Goal: Information Seeking & Learning: Learn about a topic

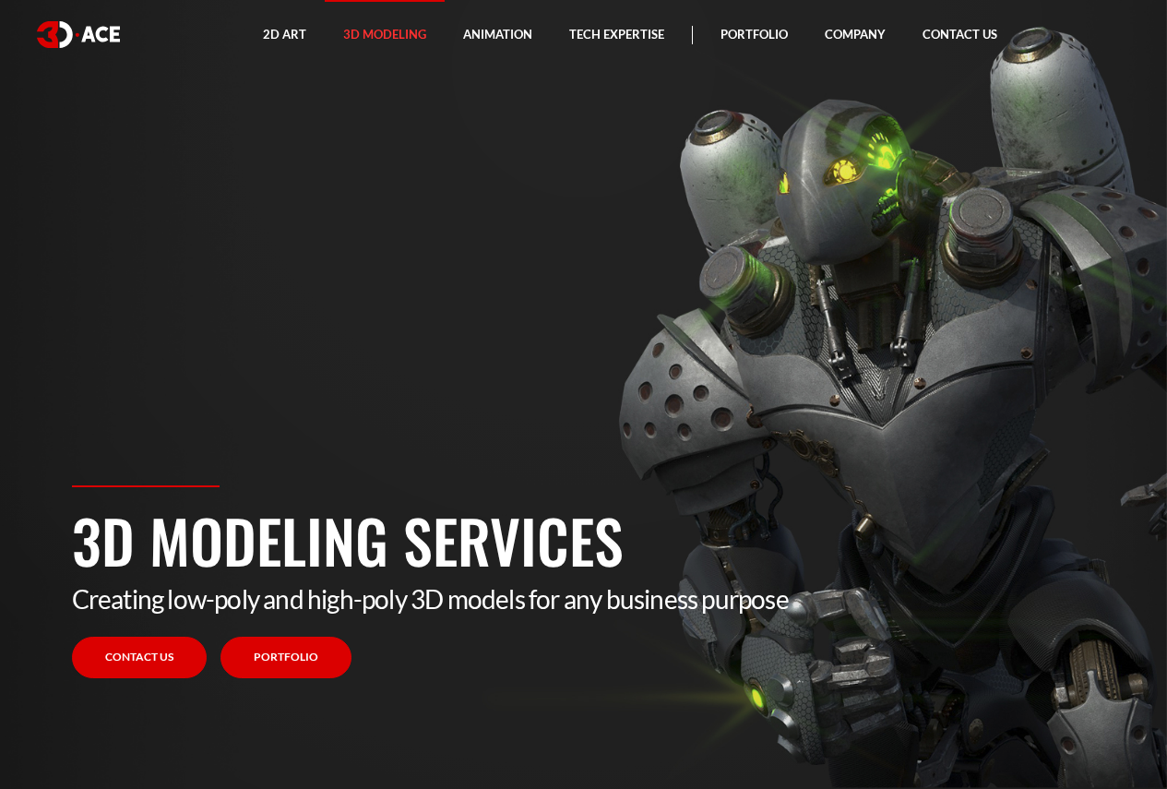
click at [291, 660] on link "Portfolio" at bounding box center [286, 658] width 131 height 42
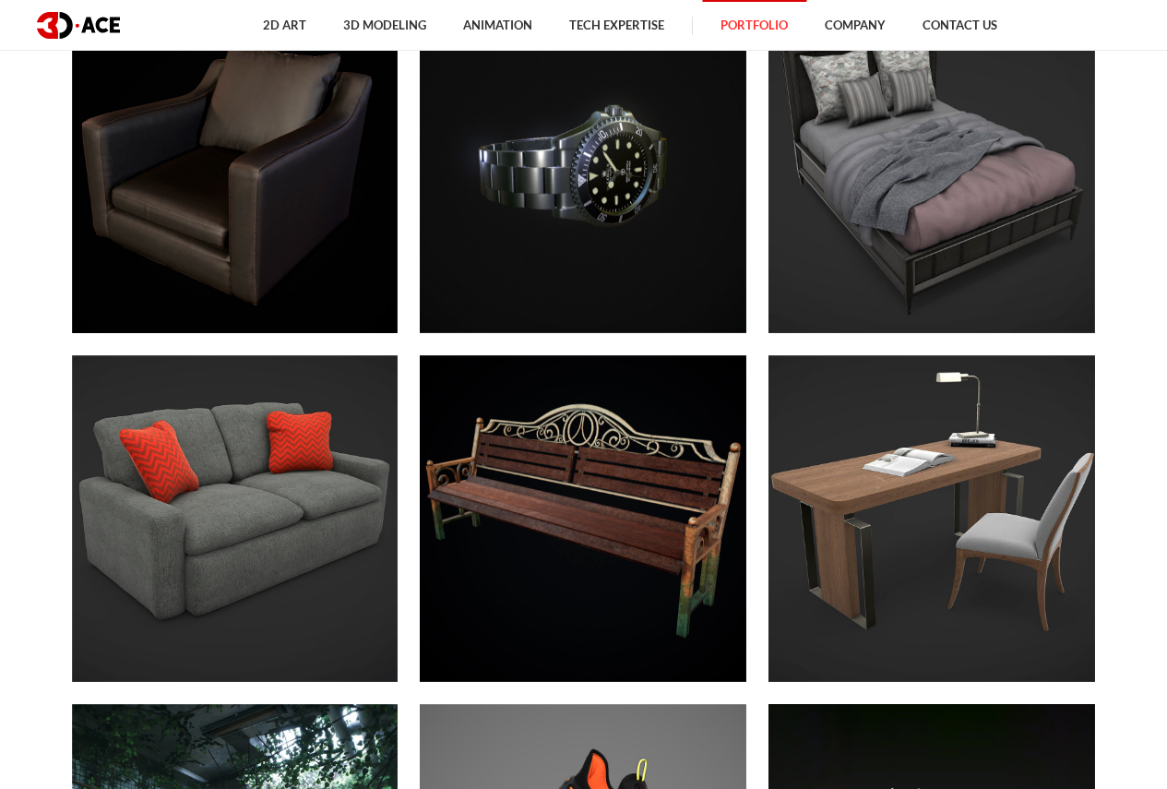
scroll to position [6922, 0]
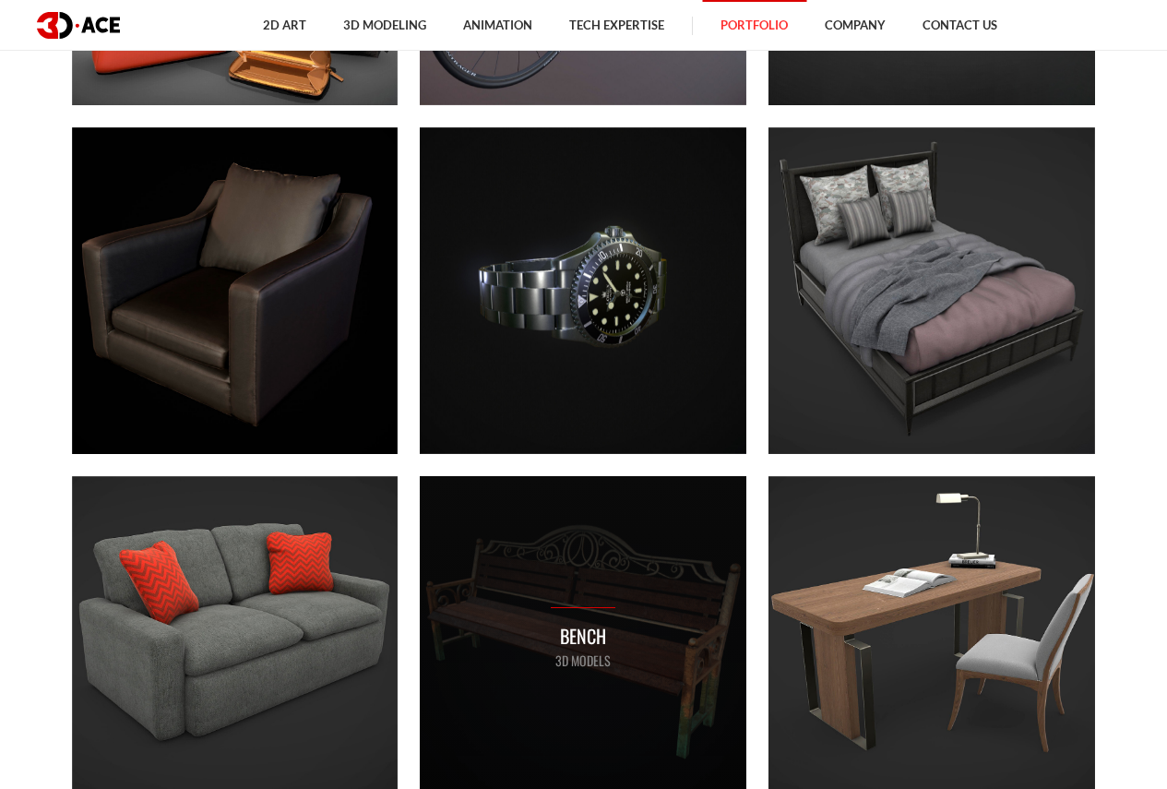
click at [559, 635] on p "Bench" at bounding box center [583, 636] width 65 height 29
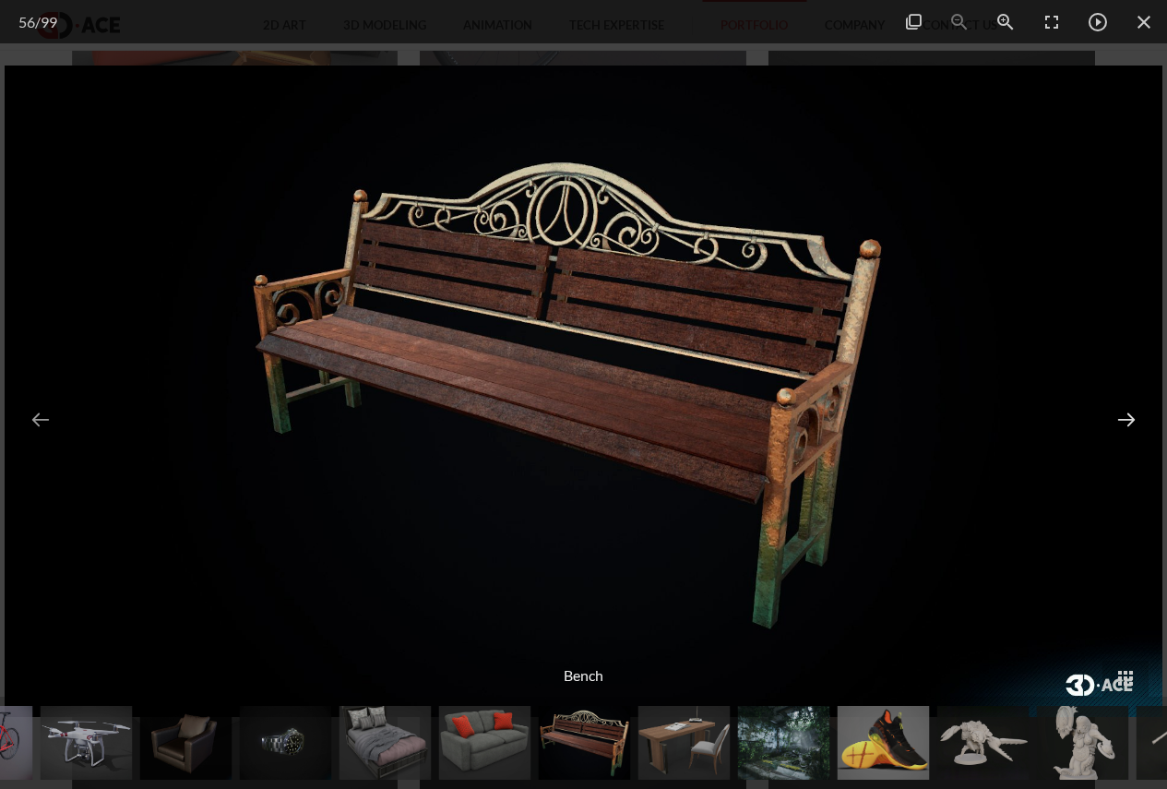
click at [1132, 418] on button at bounding box center [1127, 419] width 44 height 66
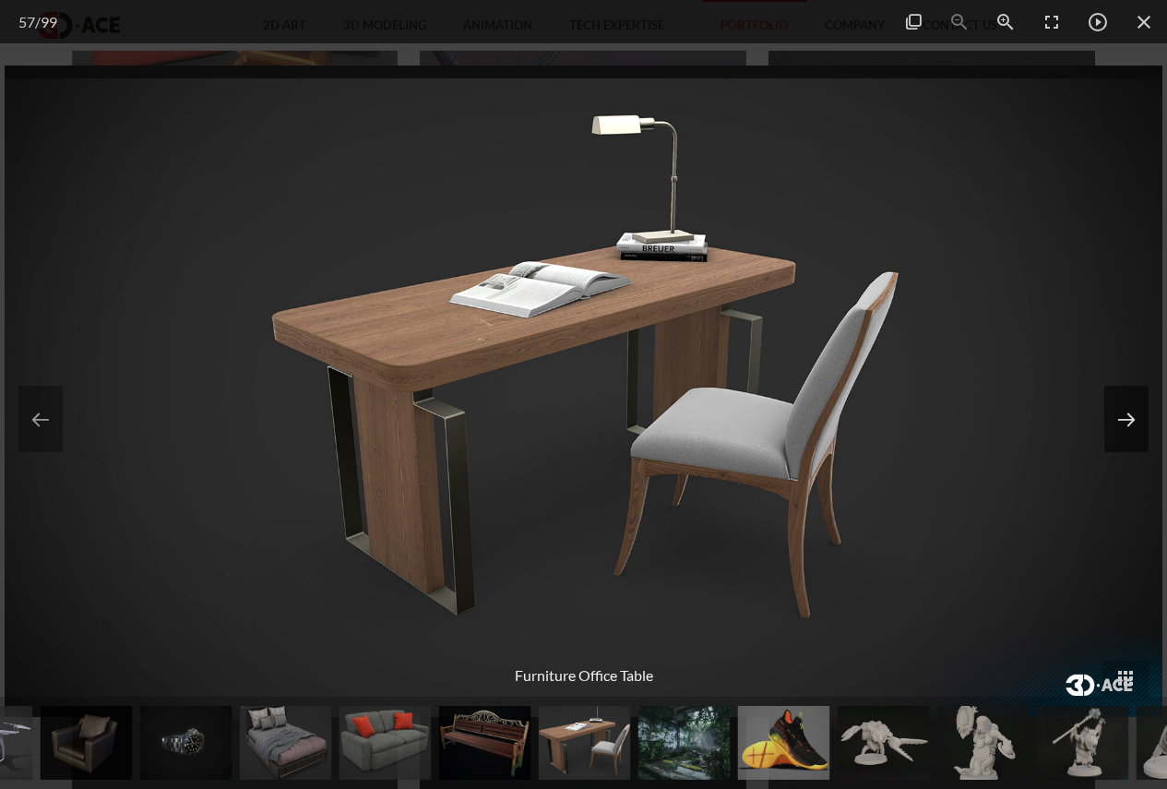
click at [1132, 418] on button at bounding box center [1127, 419] width 44 height 66
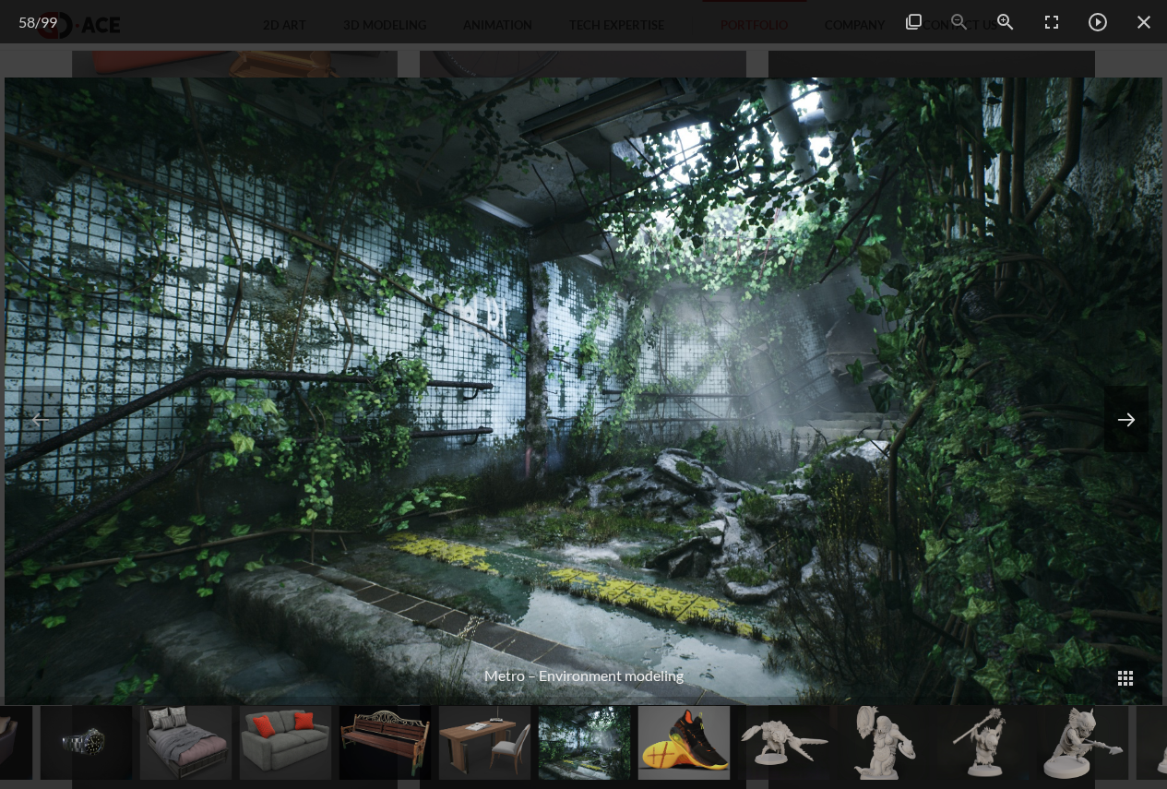
click at [1127, 418] on button at bounding box center [1127, 419] width 44 height 66
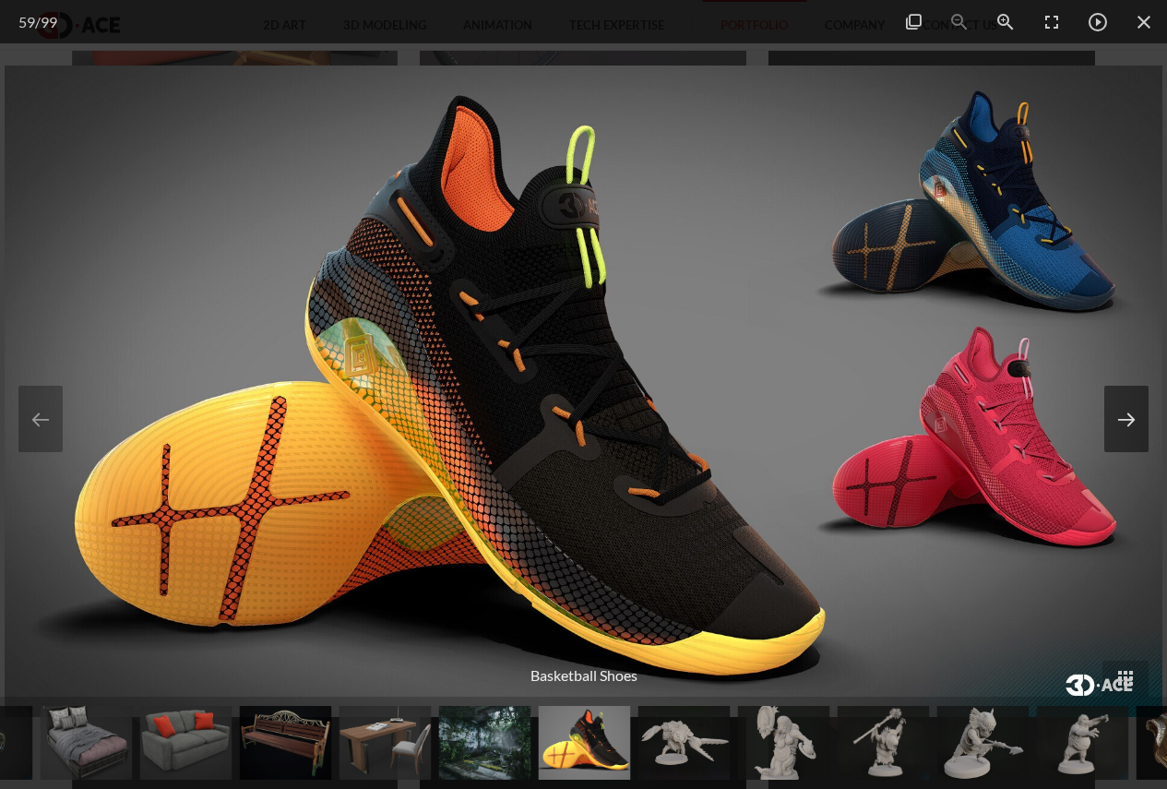
click at [1127, 418] on button at bounding box center [1127, 419] width 44 height 66
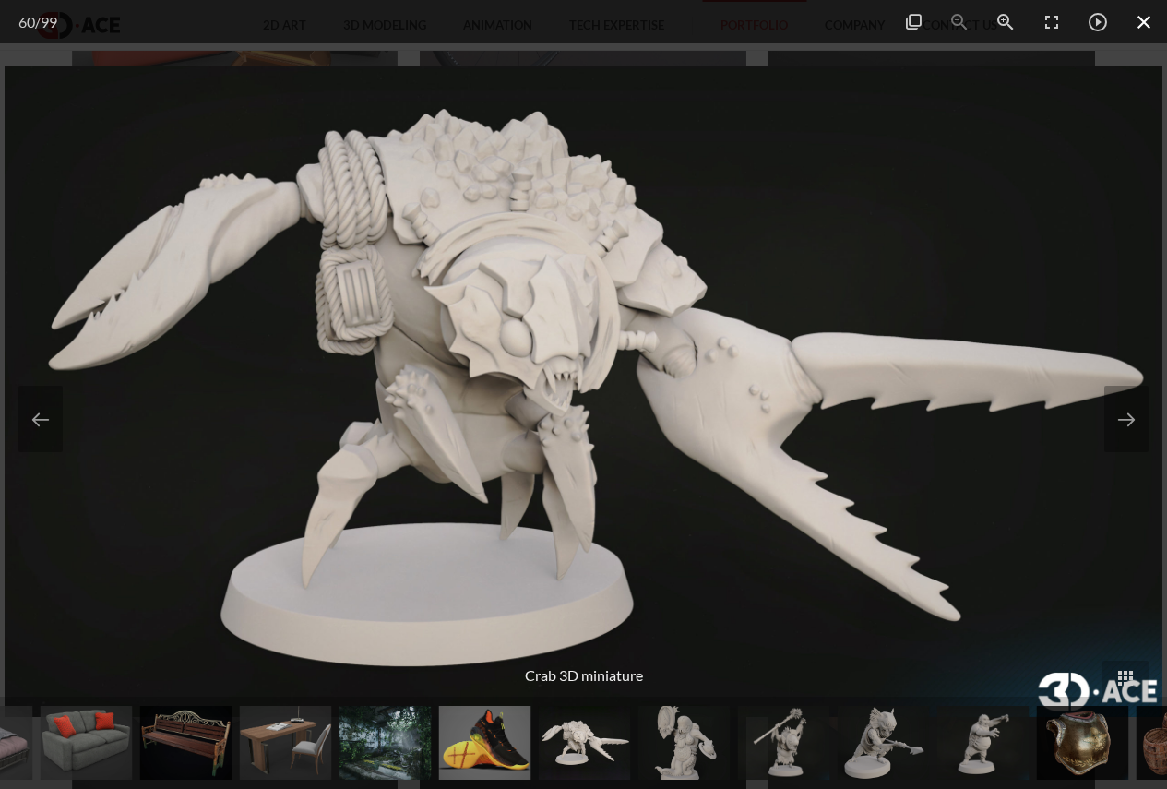
click at [1138, 20] on span at bounding box center [1144, 21] width 46 height 43
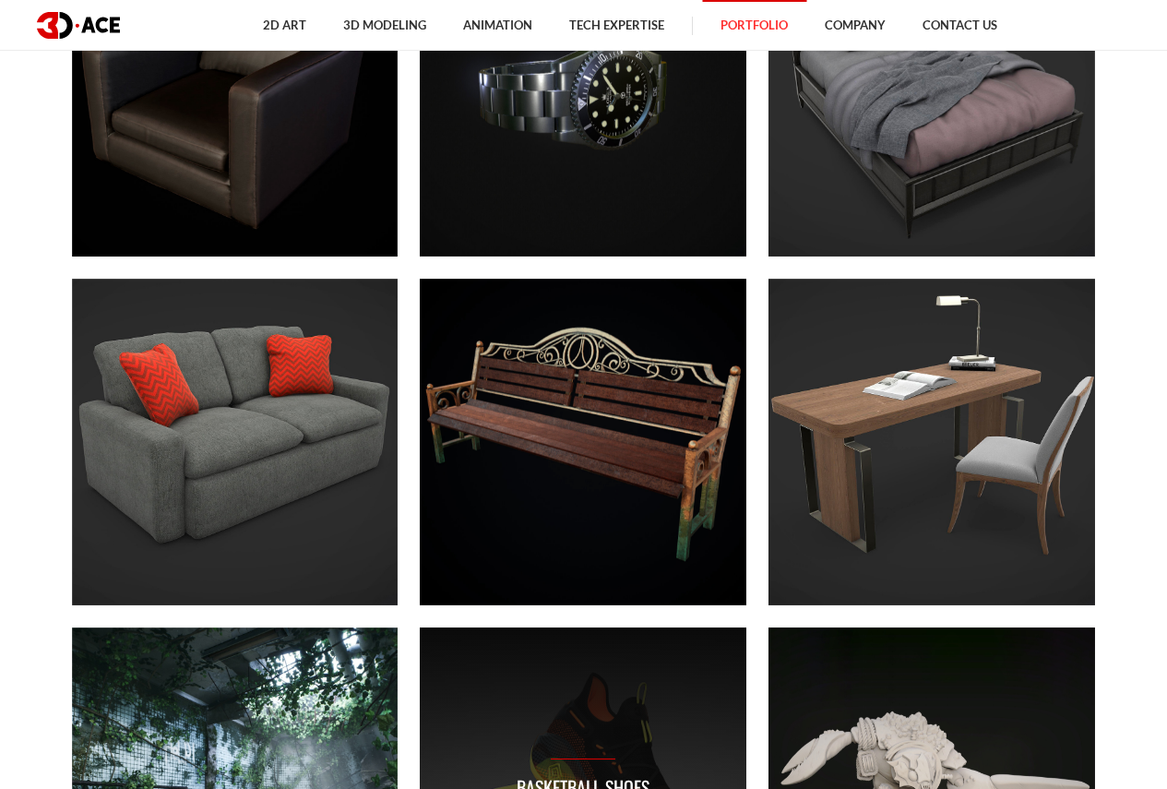
scroll to position [6829, 0]
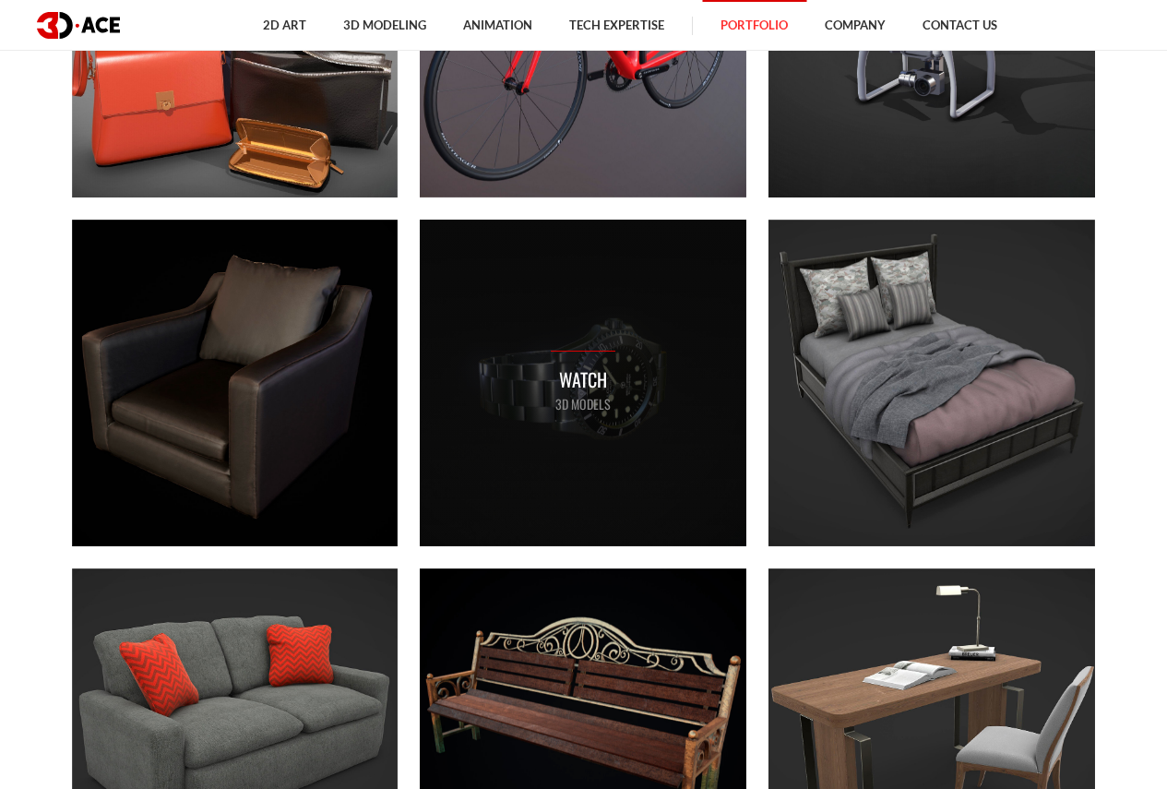
click at [614, 389] on p "Watch" at bounding box center [583, 379] width 65 height 29
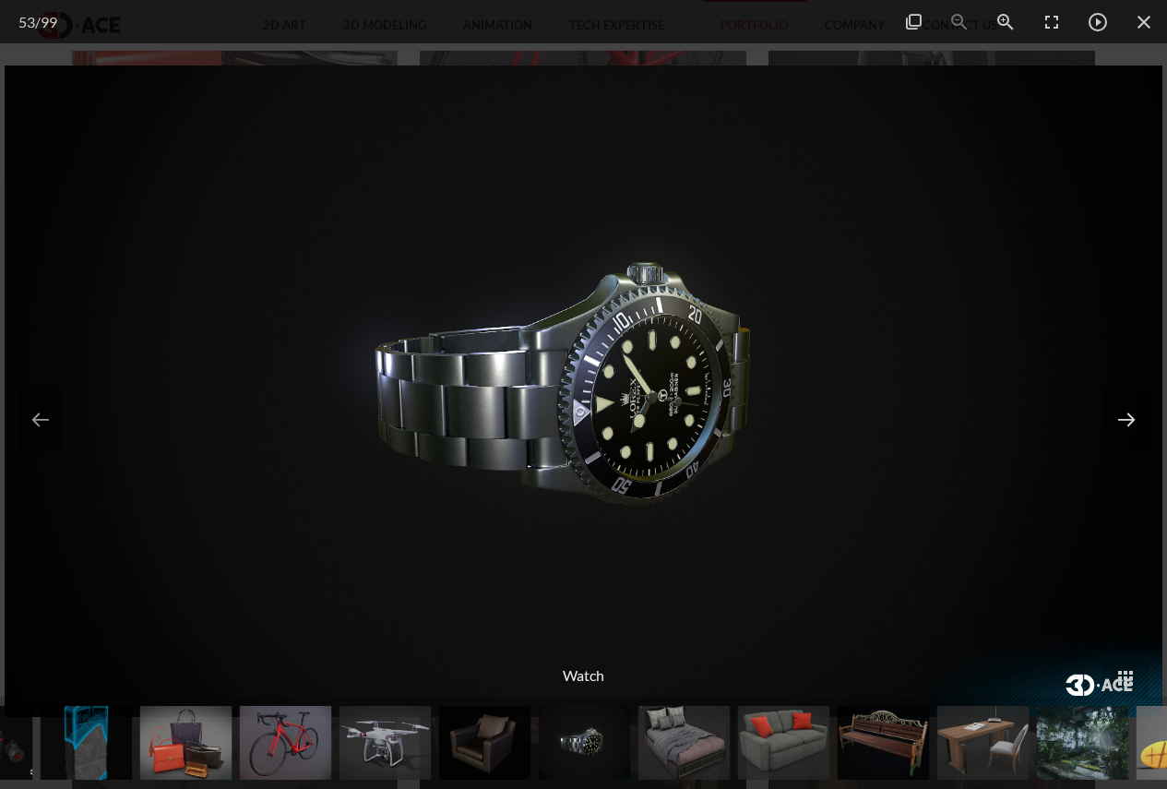
click at [1132, 431] on button at bounding box center [1127, 419] width 44 height 66
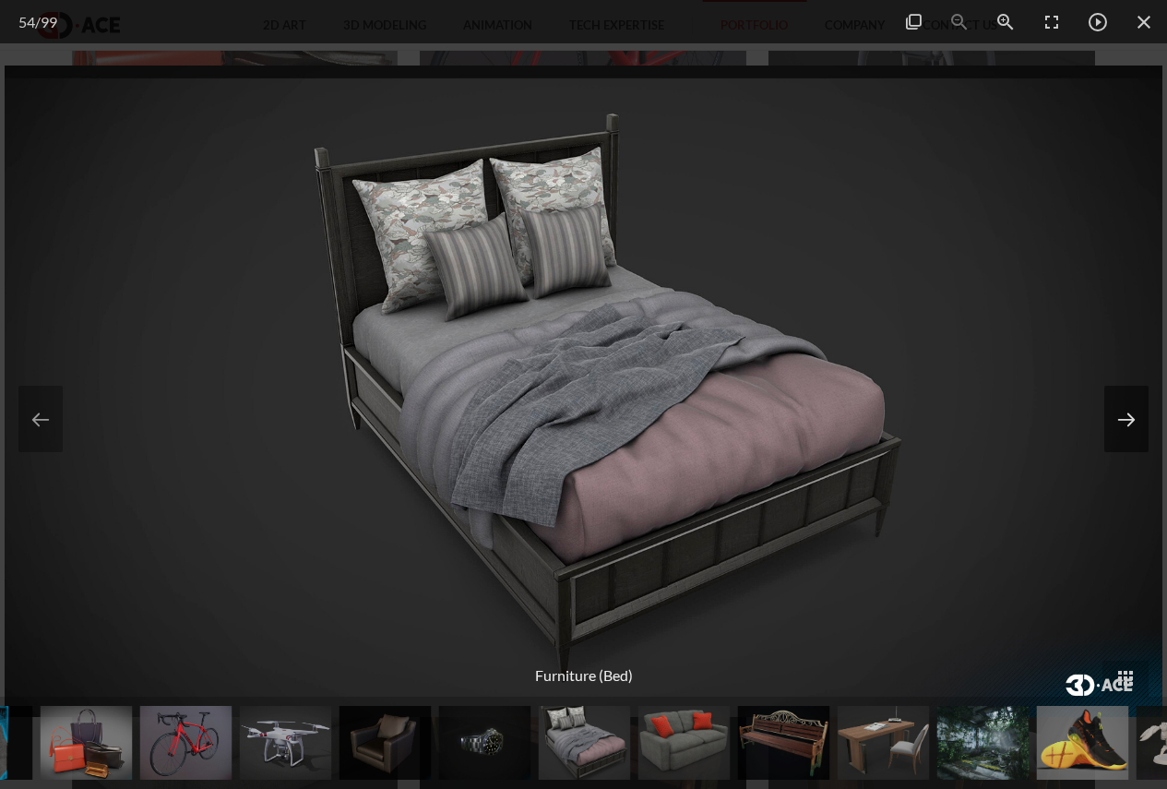
click at [1132, 429] on button at bounding box center [1127, 419] width 44 height 66
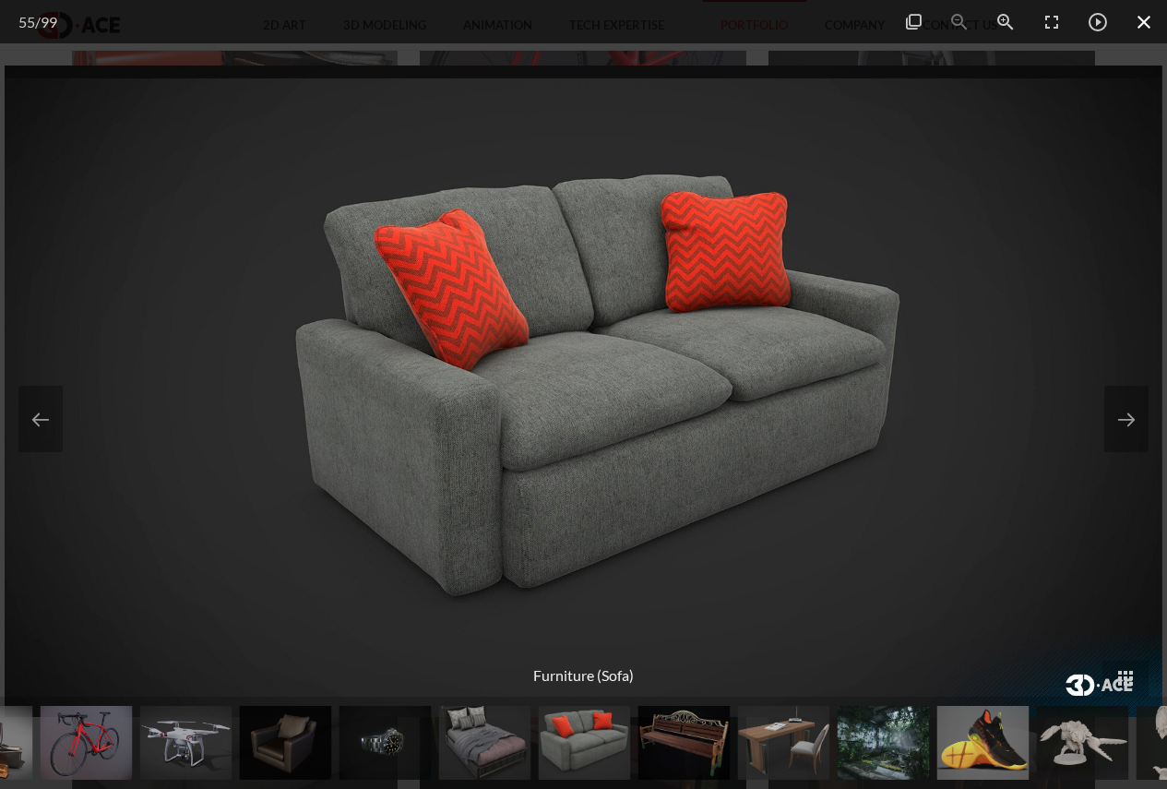
click at [1146, 31] on span at bounding box center [1144, 21] width 46 height 43
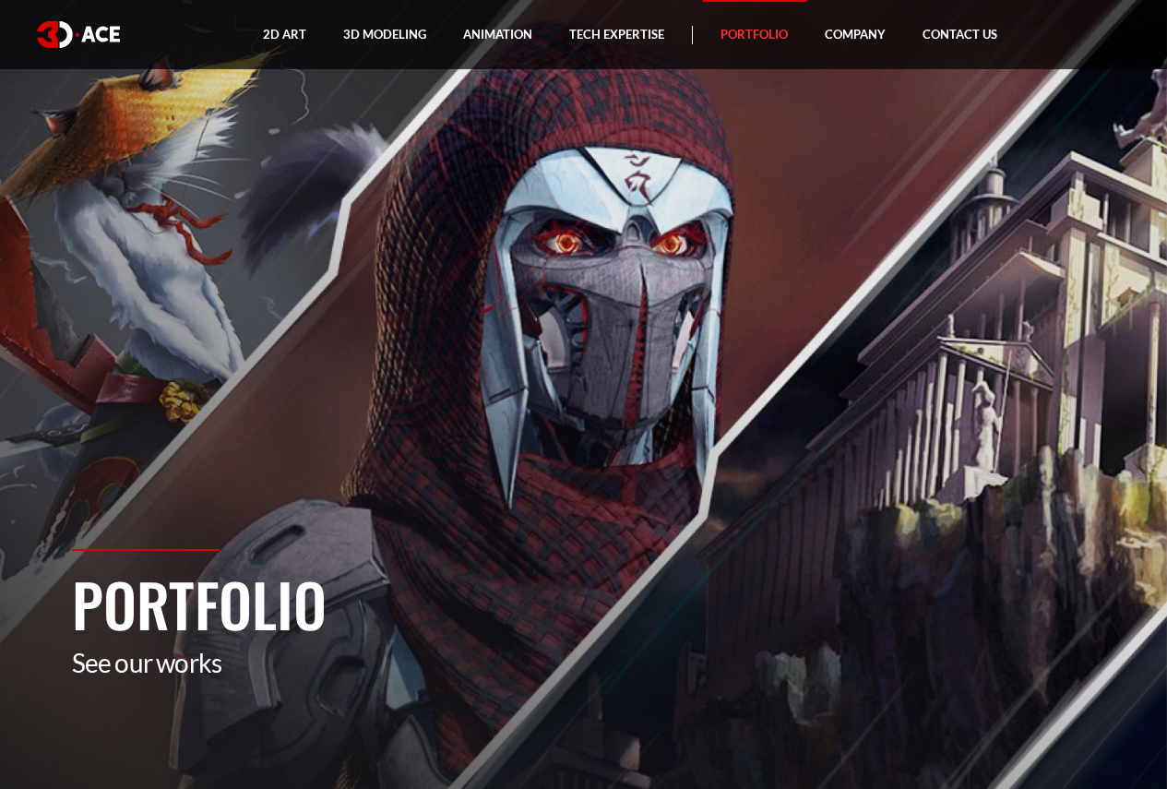
click at [90, 33] on img at bounding box center [78, 34] width 83 height 27
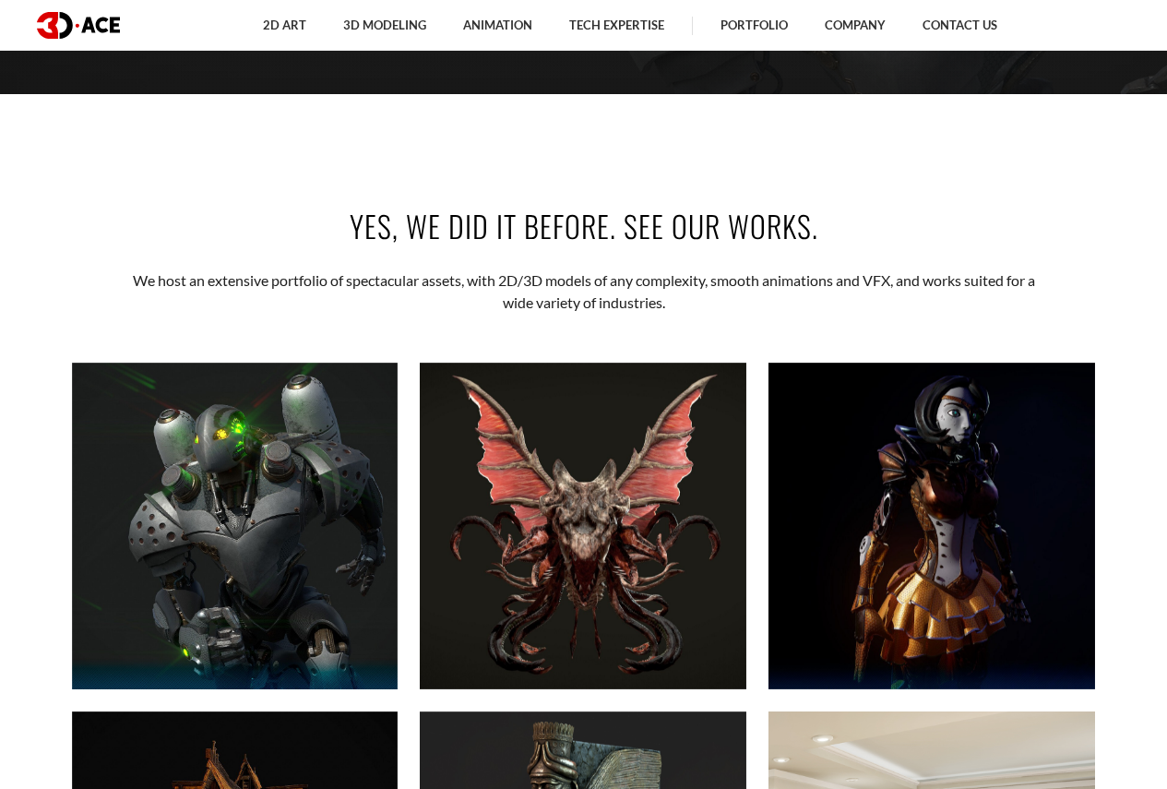
scroll to position [738, 0]
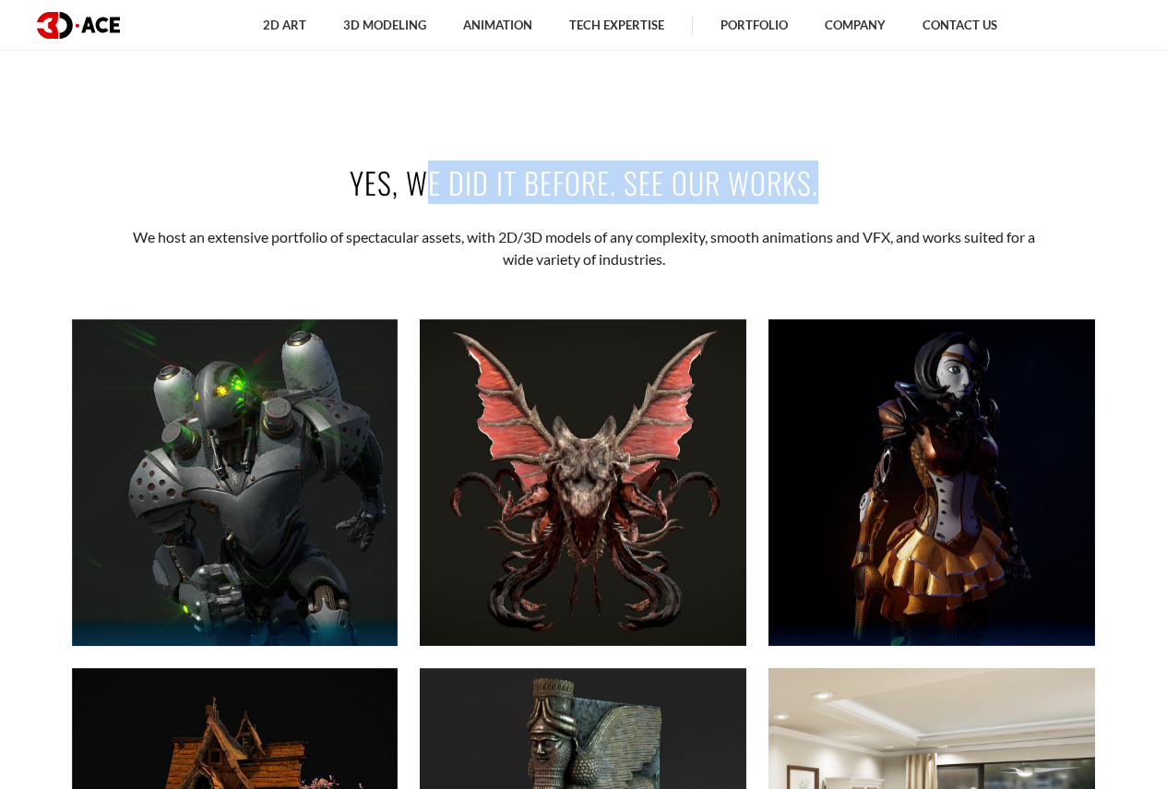
drag, startPoint x: 420, startPoint y: 178, endPoint x: 830, endPoint y: 178, distance: 409.8
click at [830, 178] on h2 "Yes, we did it before. See our works." at bounding box center [584, 183] width 1024 height 42
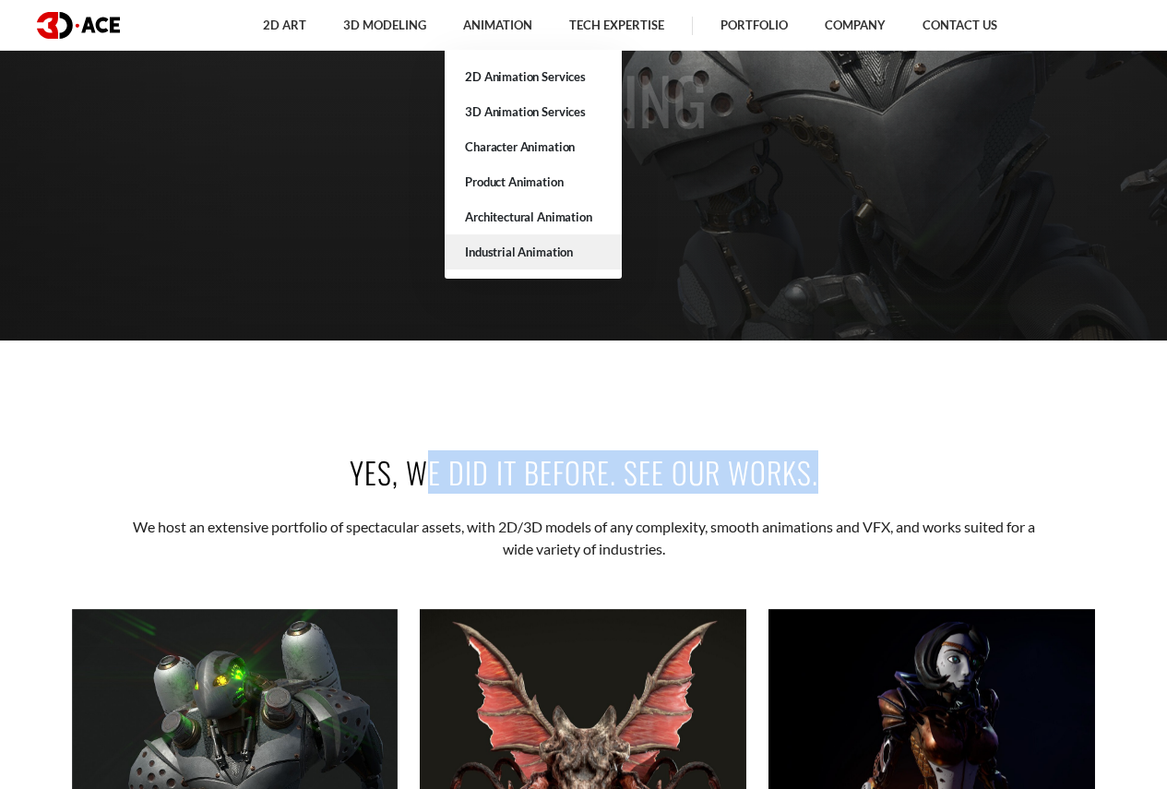
scroll to position [554, 0]
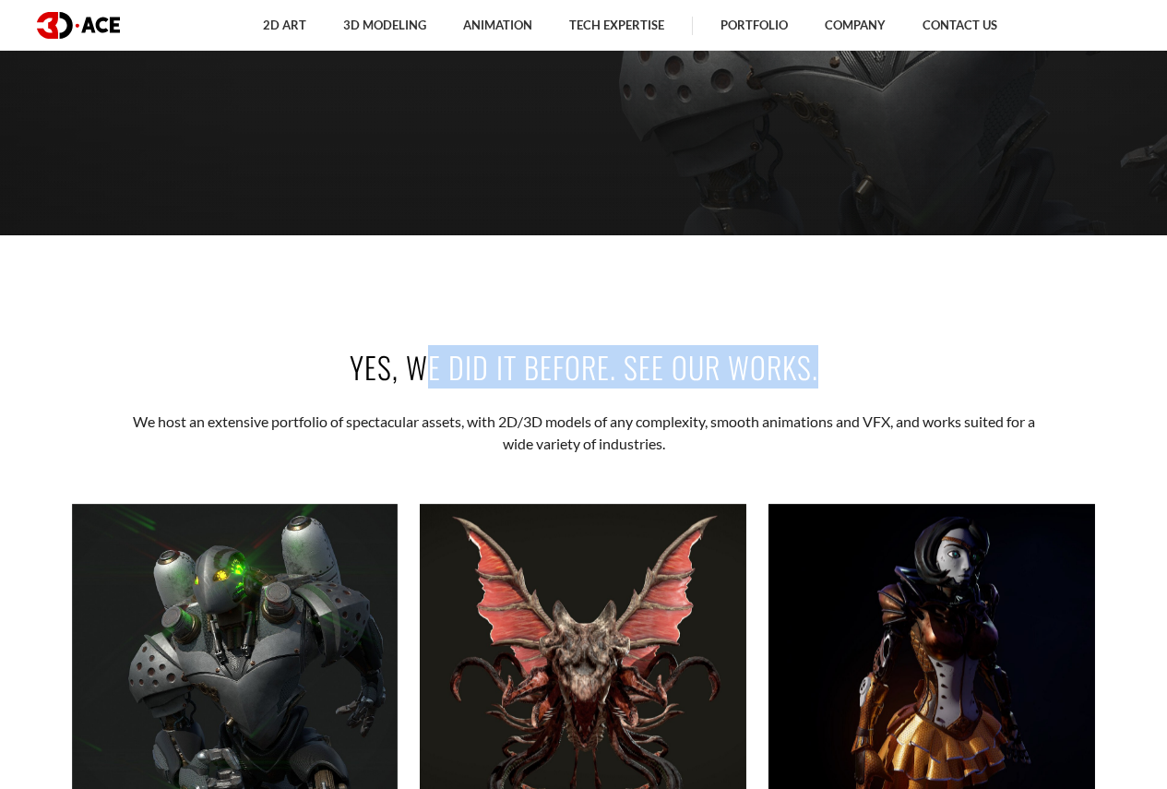
click at [638, 373] on h2 "Yes, we did it before. See our works." at bounding box center [584, 367] width 1024 height 42
drag, startPoint x: 626, startPoint y: 359, endPoint x: 809, endPoint y: 359, distance: 183.7
click at [809, 359] on h2 "Yes, we did it before. See our works." at bounding box center [584, 367] width 1024 height 42
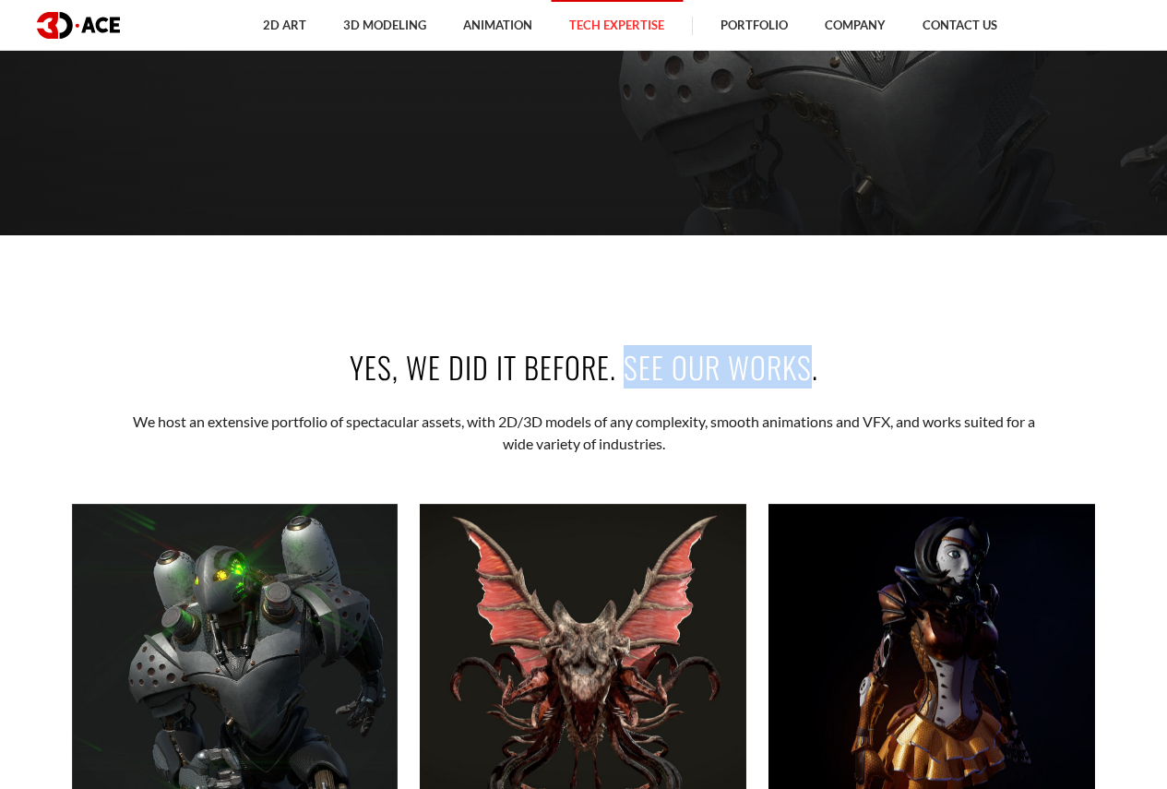
copy h2 "See our works"
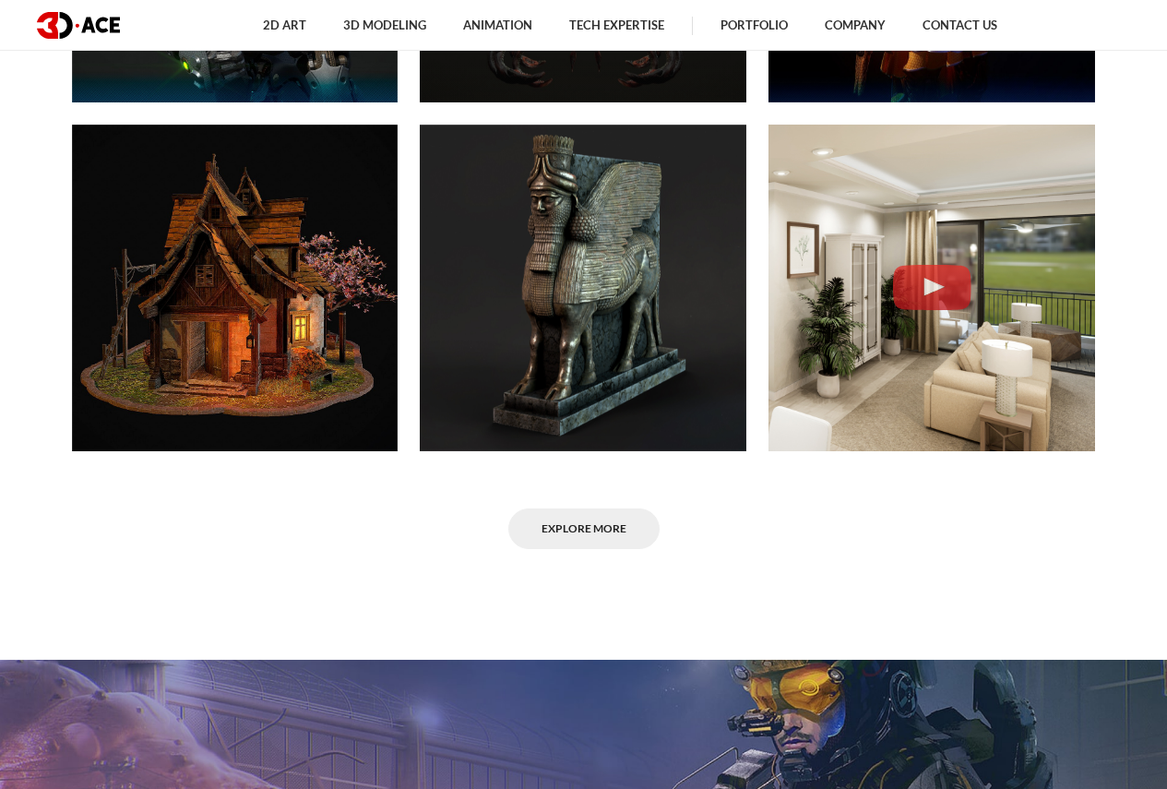
scroll to position [1292, 0]
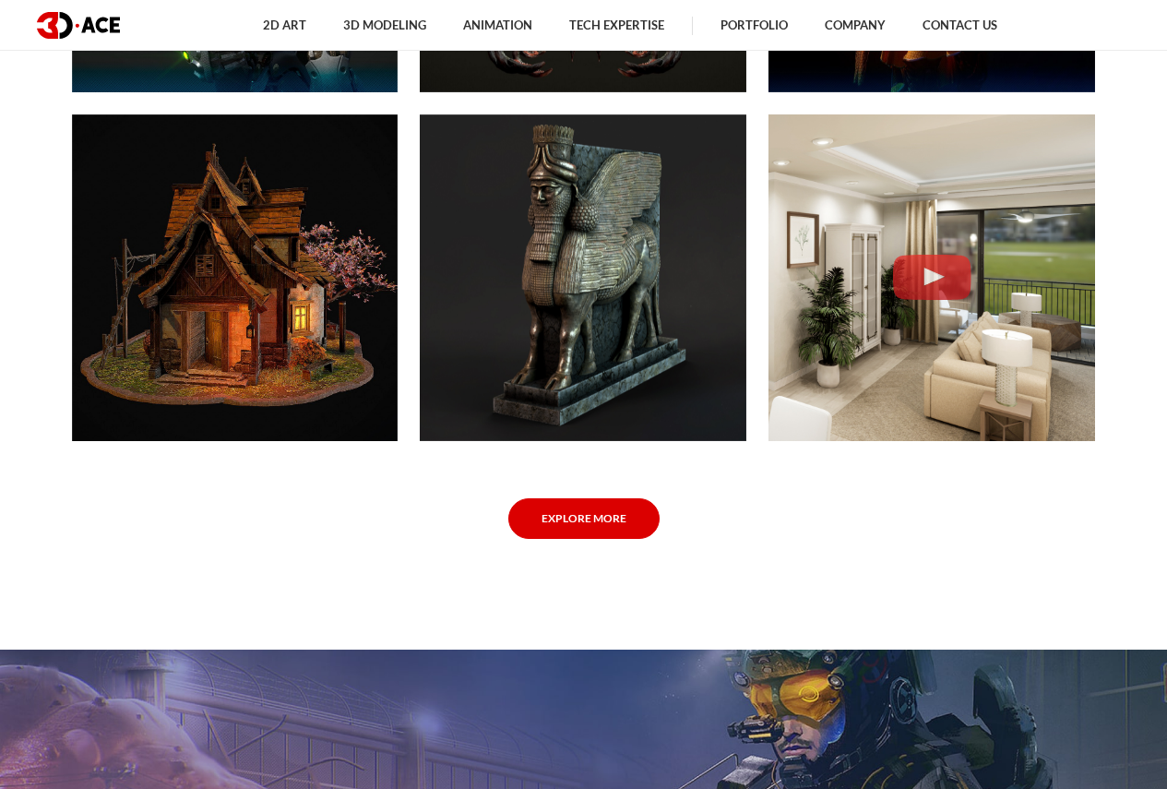
click at [593, 519] on link "Explore More" at bounding box center [584, 519] width 151 height 42
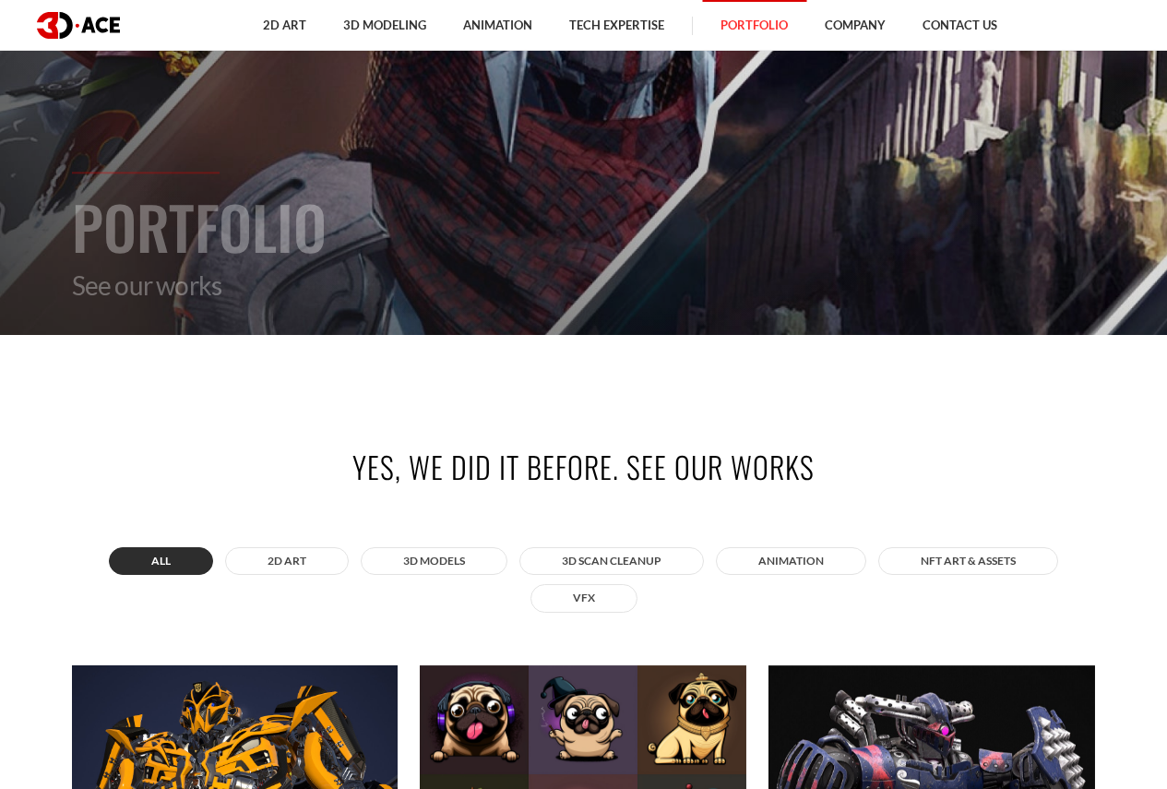
scroll to position [646, 0]
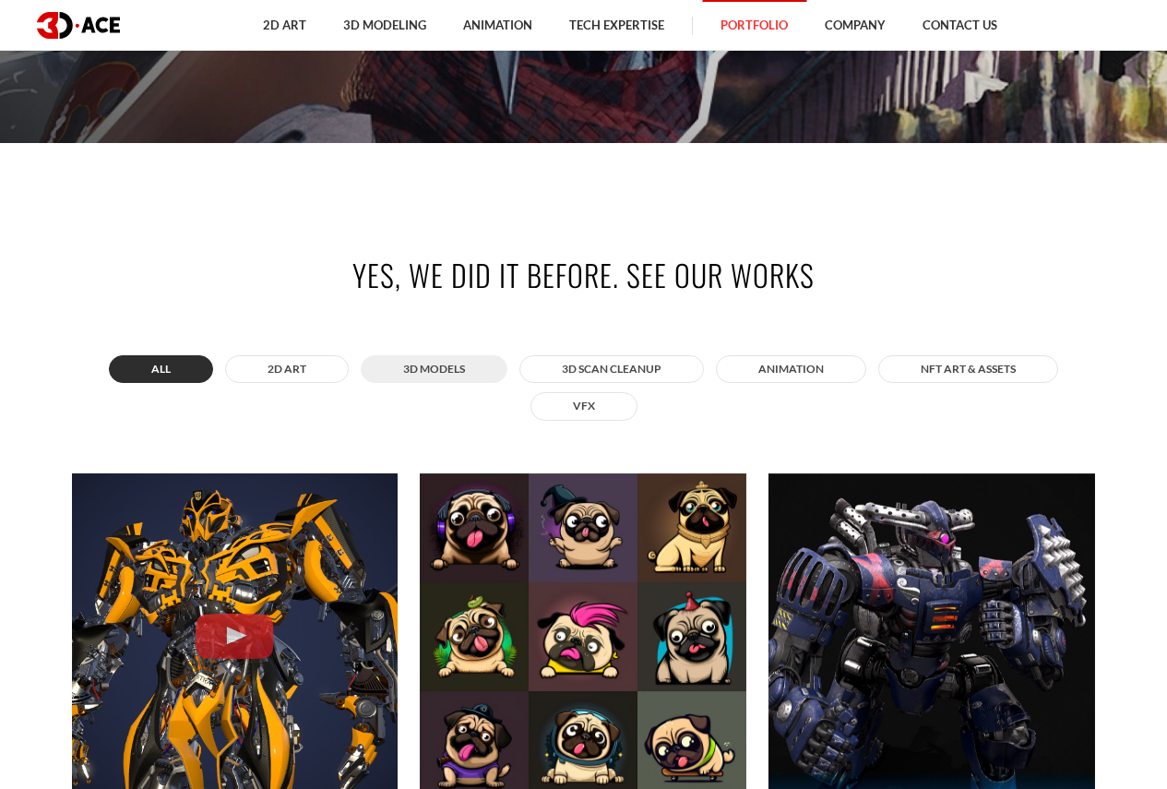
click at [469, 370] on button "3D MODELS" at bounding box center [434, 369] width 147 height 28
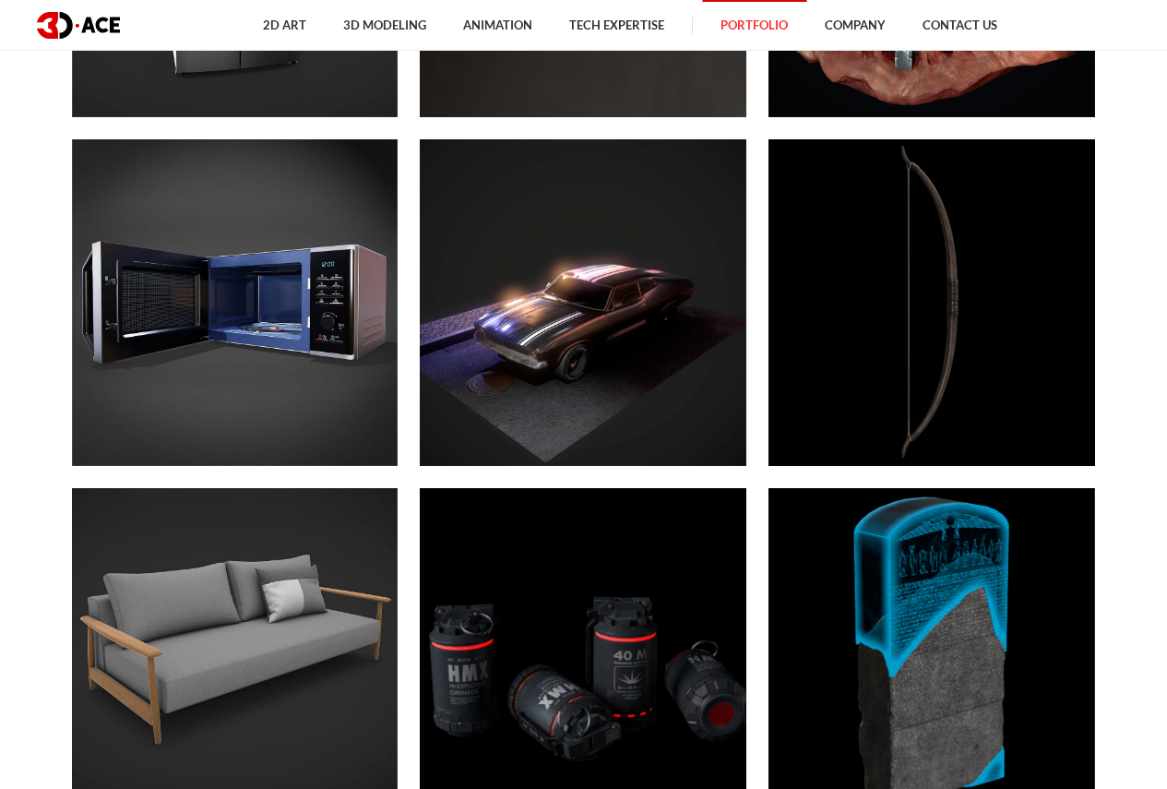
scroll to position [3507, 0]
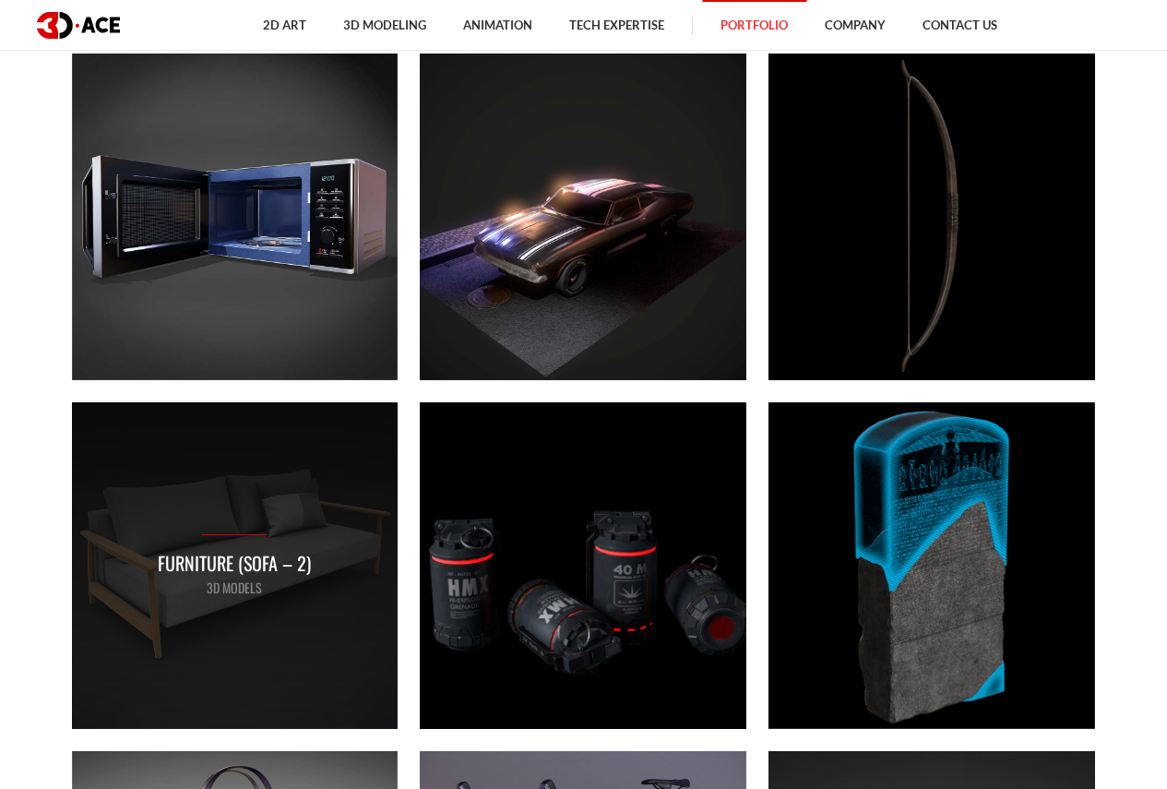
click at [236, 594] on p "3D MODELS" at bounding box center [234, 588] width 153 height 20
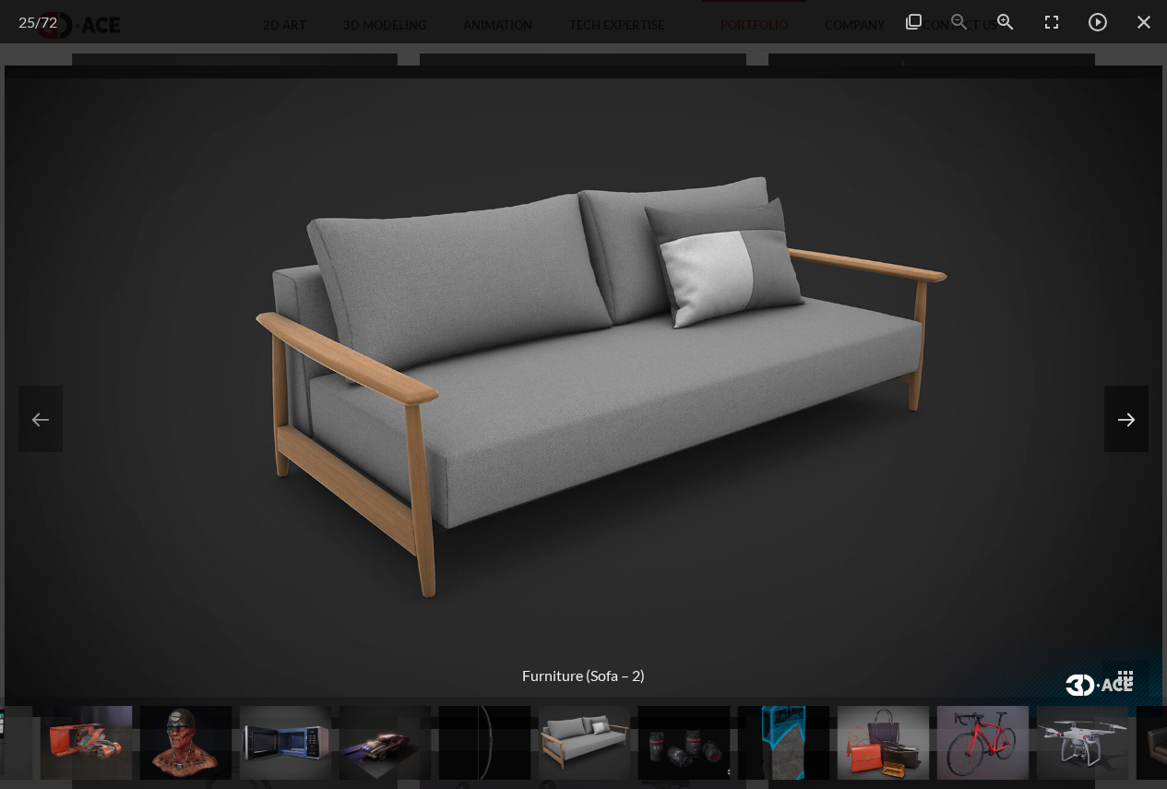
click at [1116, 417] on button at bounding box center [1127, 419] width 44 height 66
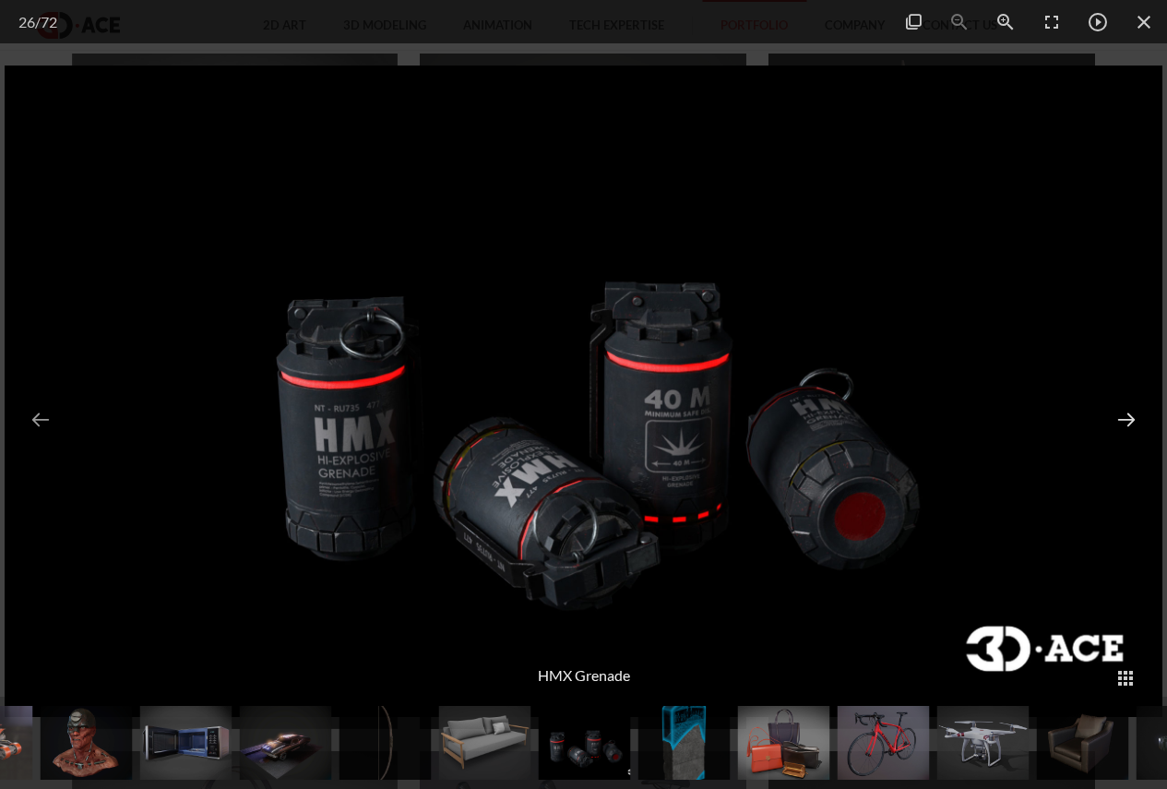
click at [1116, 417] on button at bounding box center [1127, 419] width 44 height 66
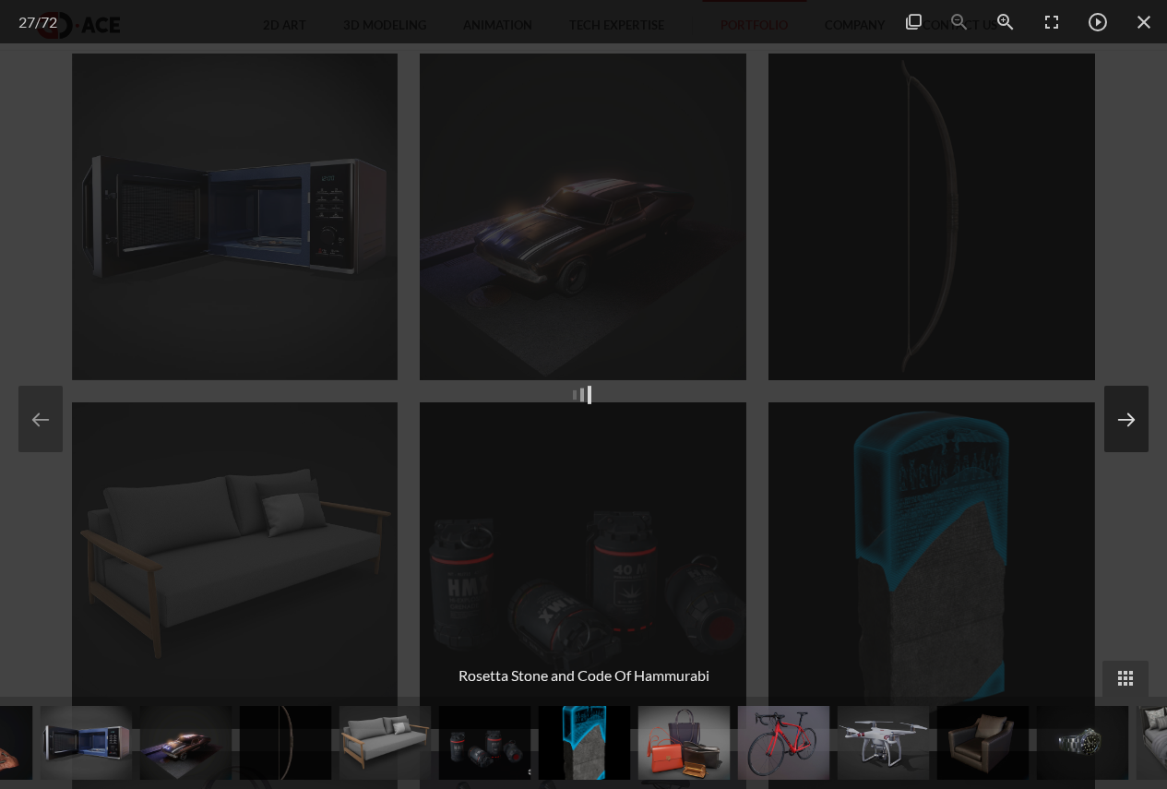
click at [1123, 412] on button at bounding box center [1127, 419] width 44 height 66
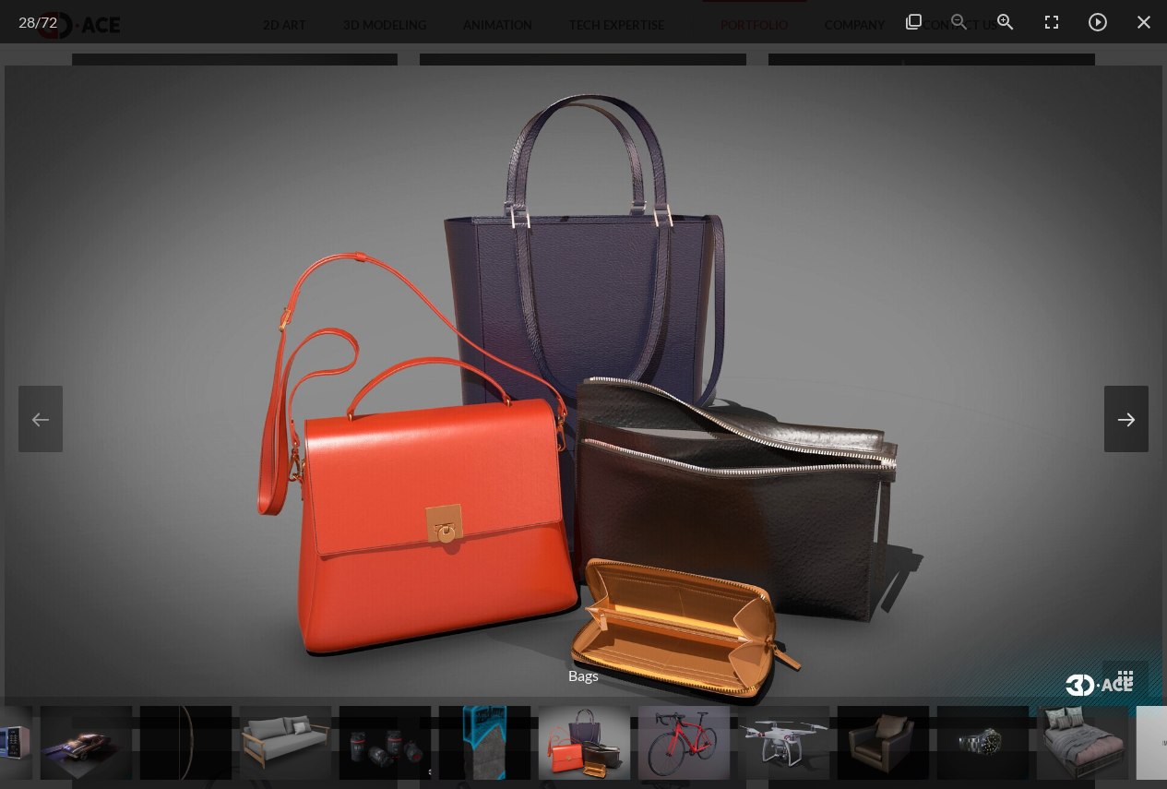
click at [1136, 432] on button at bounding box center [1127, 419] width 44 height 66
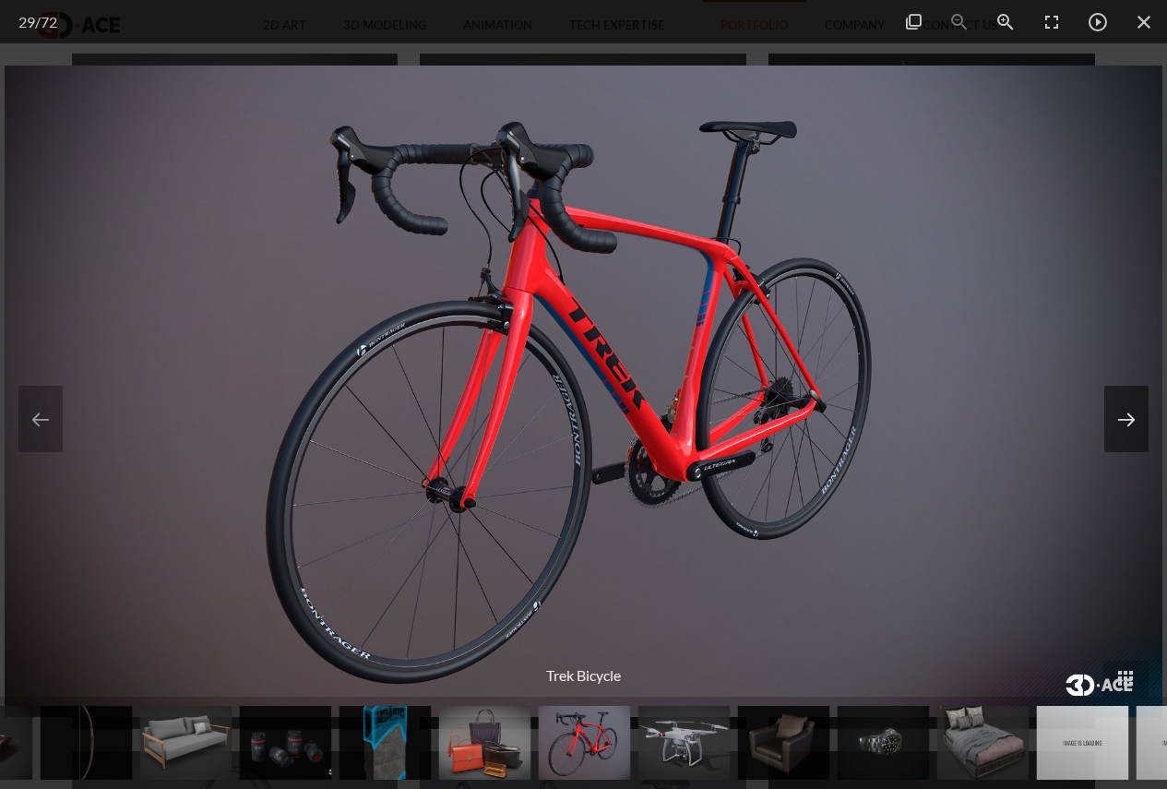
click at [1126, 425] on button at bounding box center [1127, 419] width 44 height 66
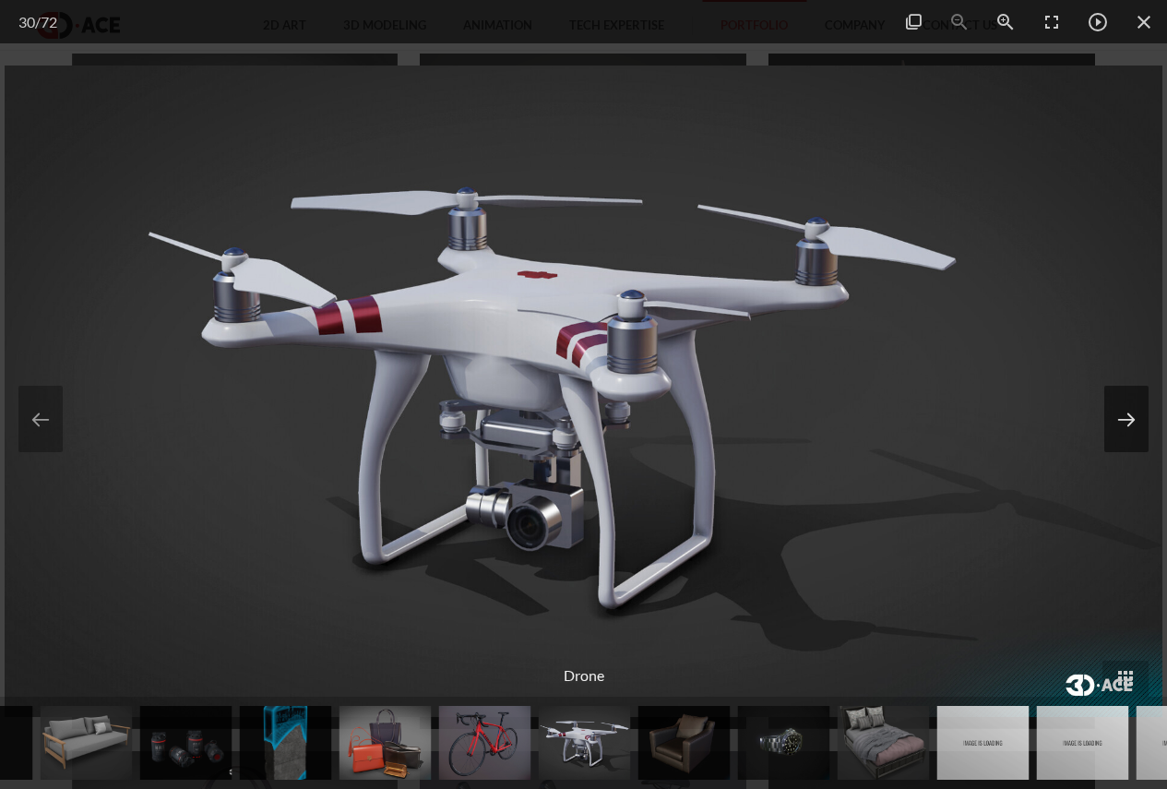
click at [1126, 425] on button at bounding box center [1127, 419] width 44 height 66
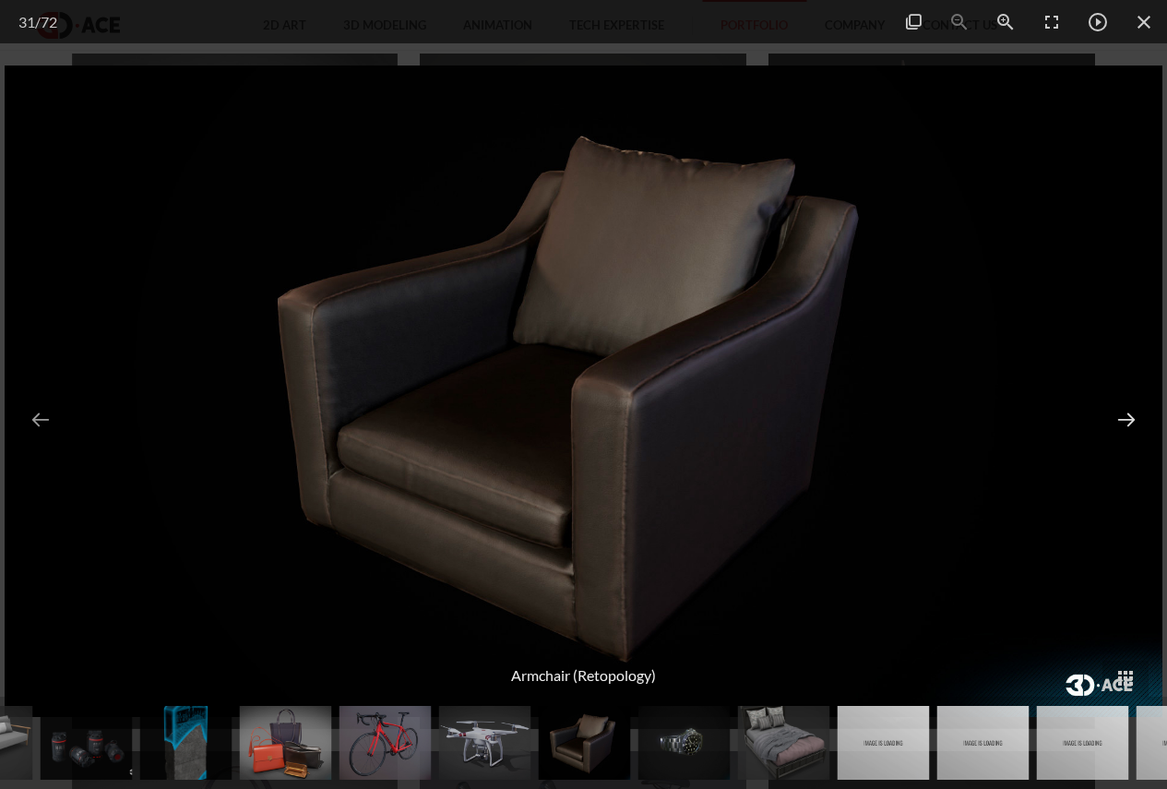
click at [1124, 425] on button at bounding box center [1127, 419] width 44 height 66
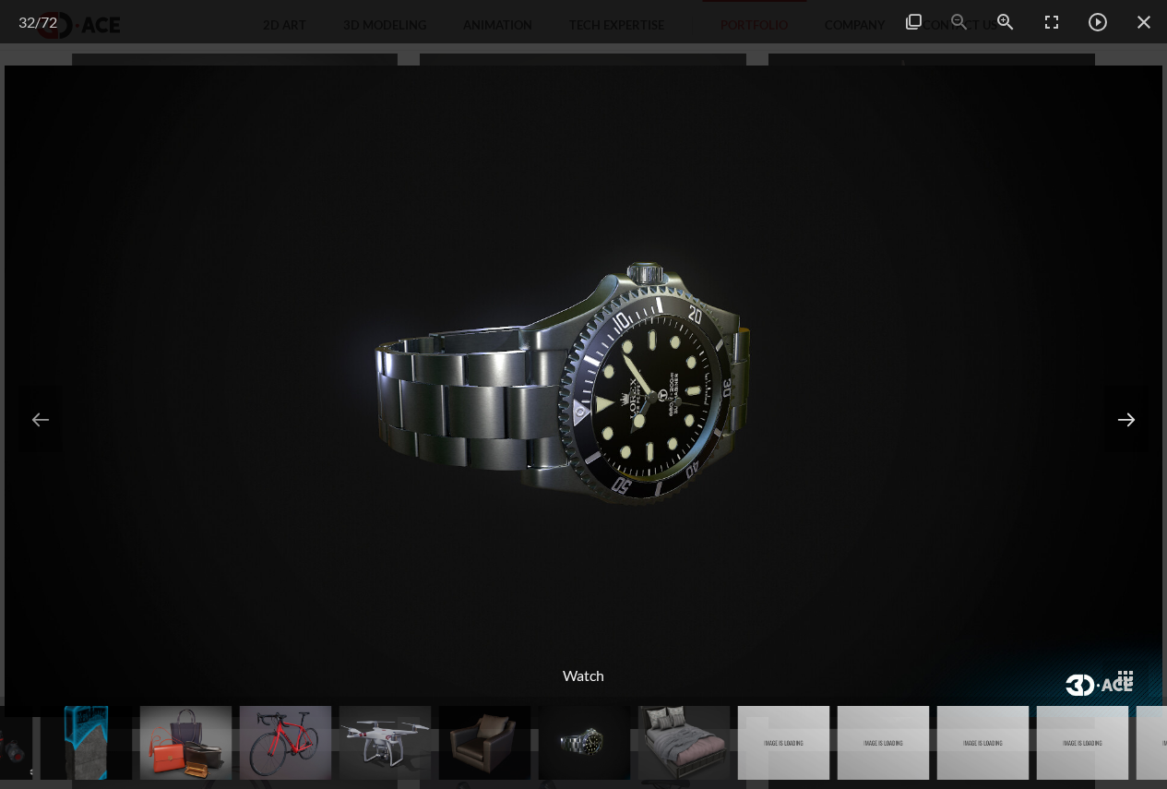
click at [1120, 427] on button at bounding box center [1127, 419] width 44 height 66
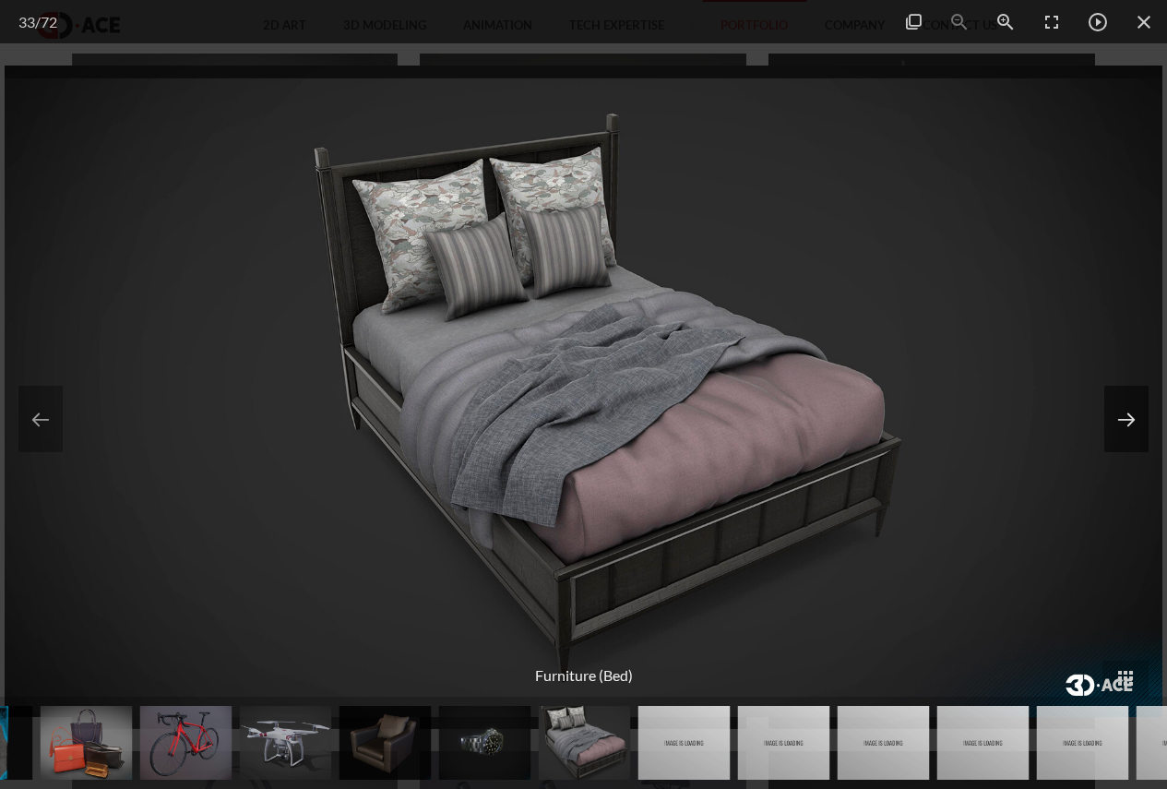
click at [1119, 425] on button at bounding box center [1127, 419] width 44 height 66
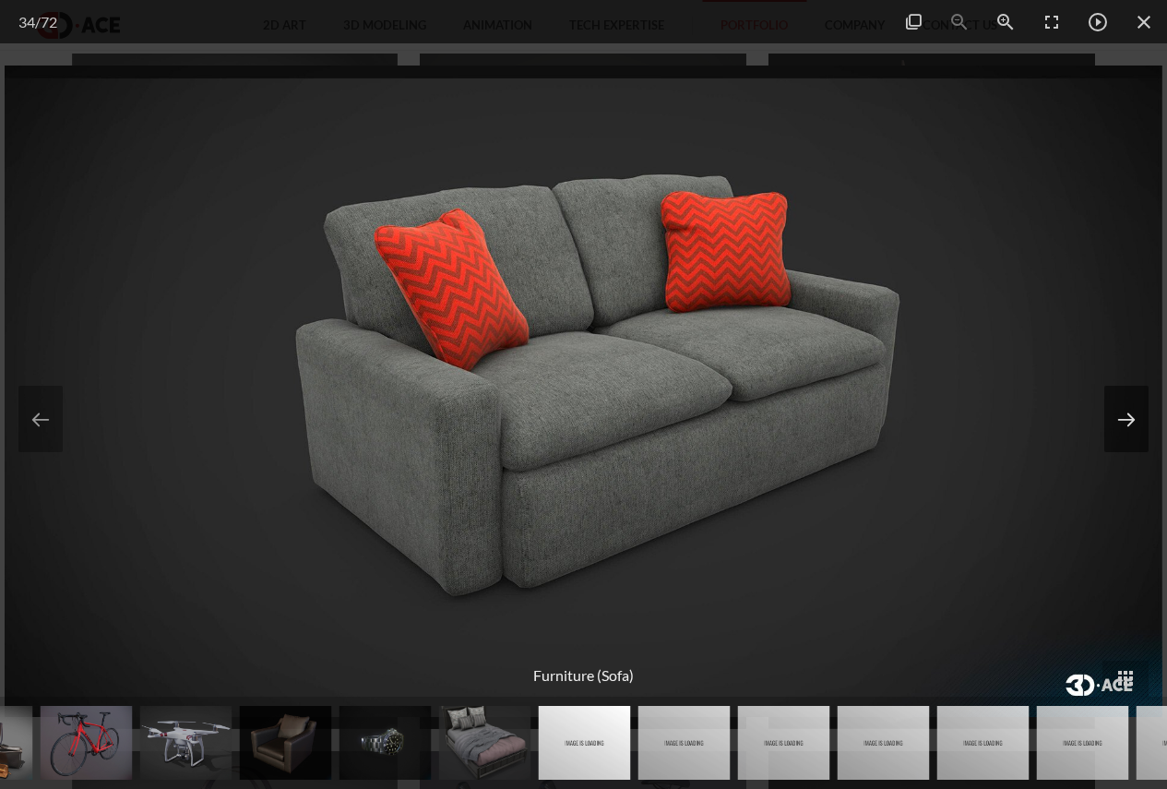
click at [1119, 422] on button at bounding box center [1127, 419] width 44 height 66
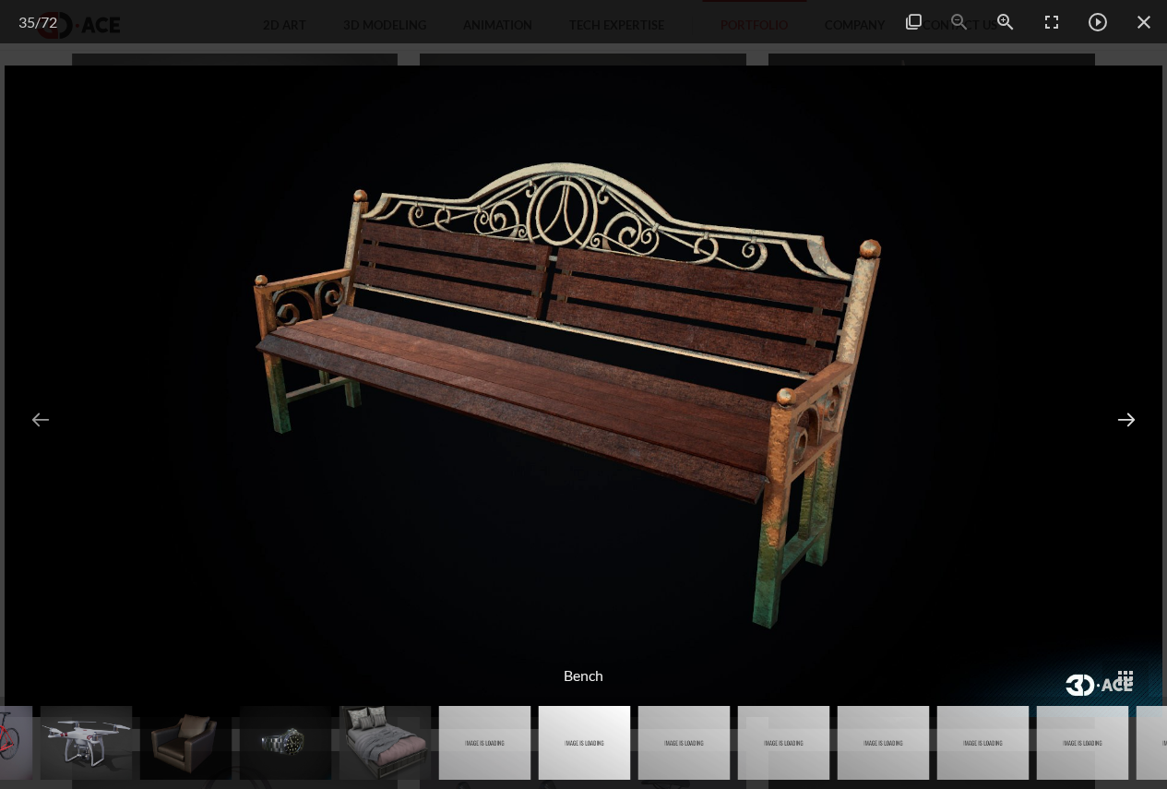
click at [1119, 422] on button at bounding box center [1127, 419] width 44 height 66
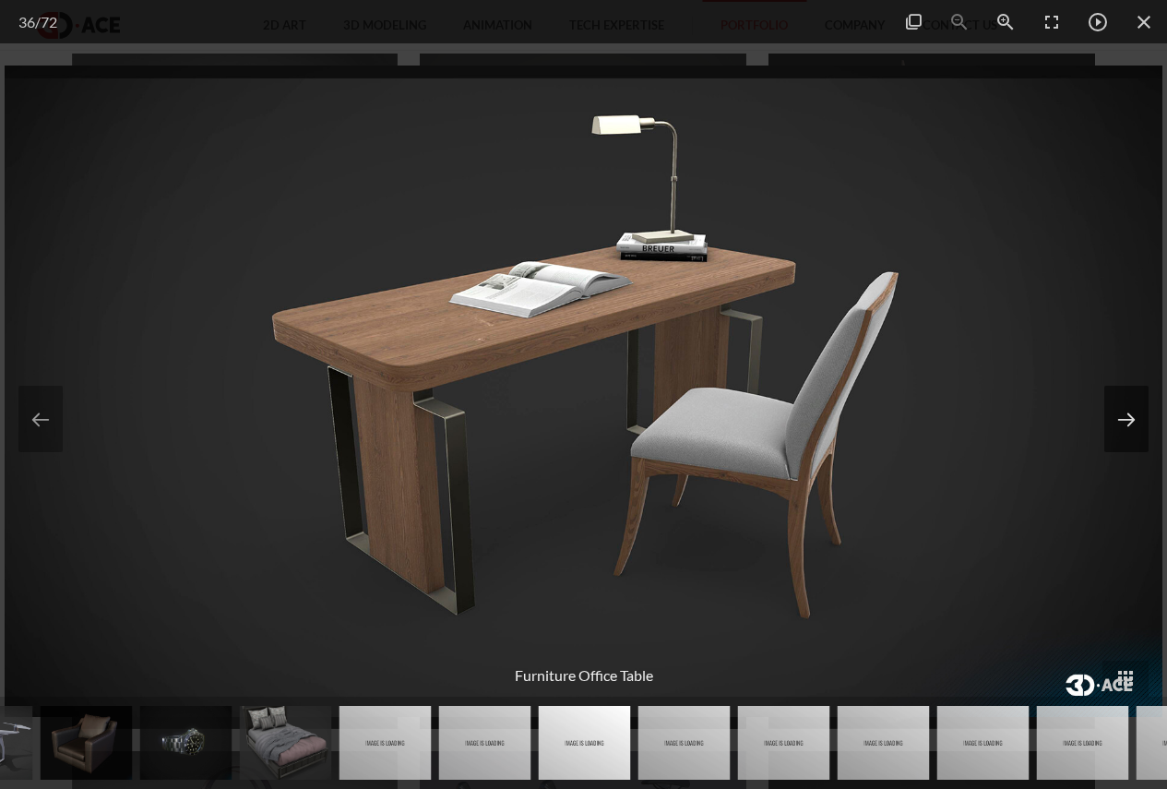
click at [1119, 422] on button at bounding box center [1127, 419] width 44 height 66
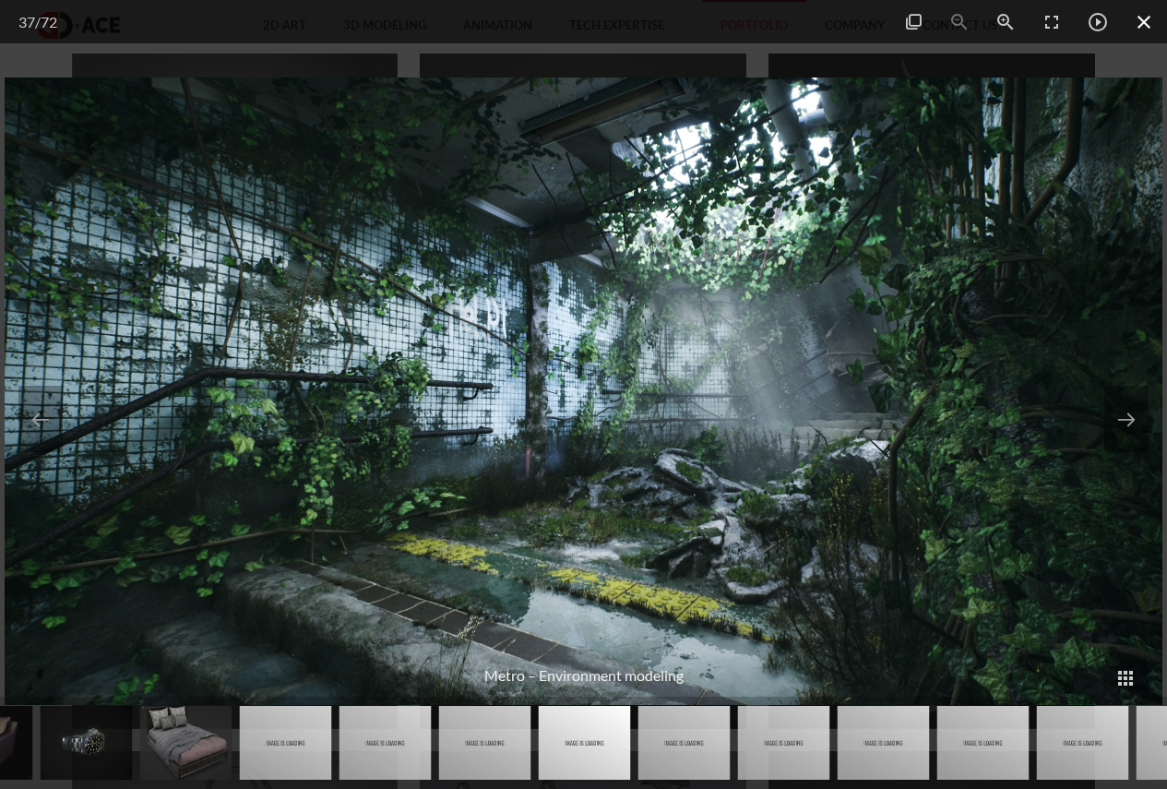
click at [1152, 18] on span at bounding box center [1144, 21] width 46 height 43
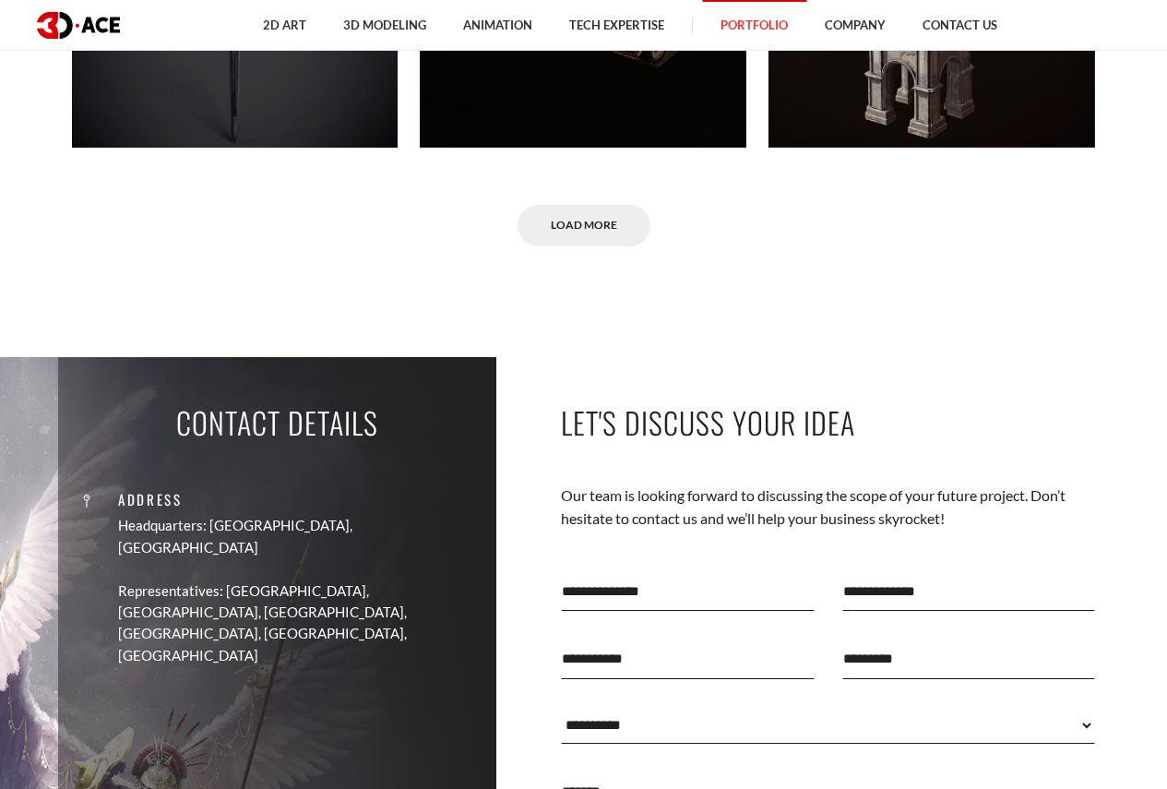
scroll to position [9321, 0]
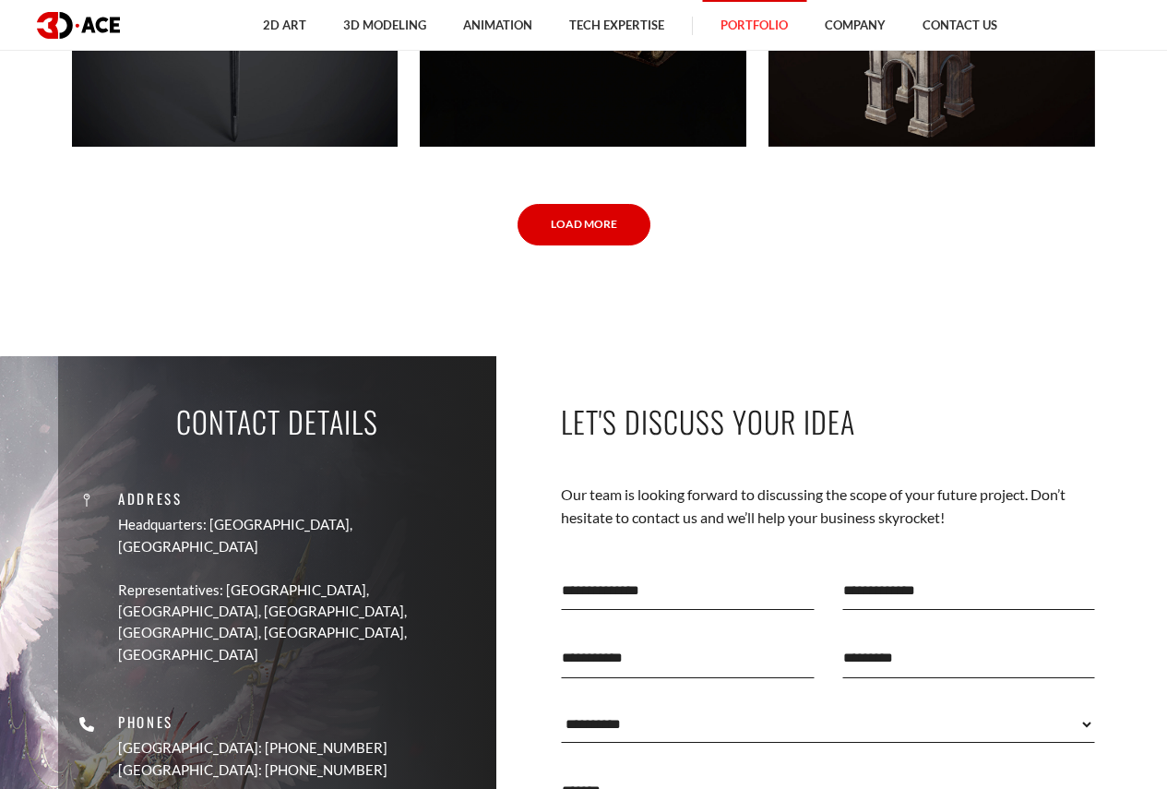
click at [603, 220] on link "Load More" at bounding box center [584, 225] width 133 height 42
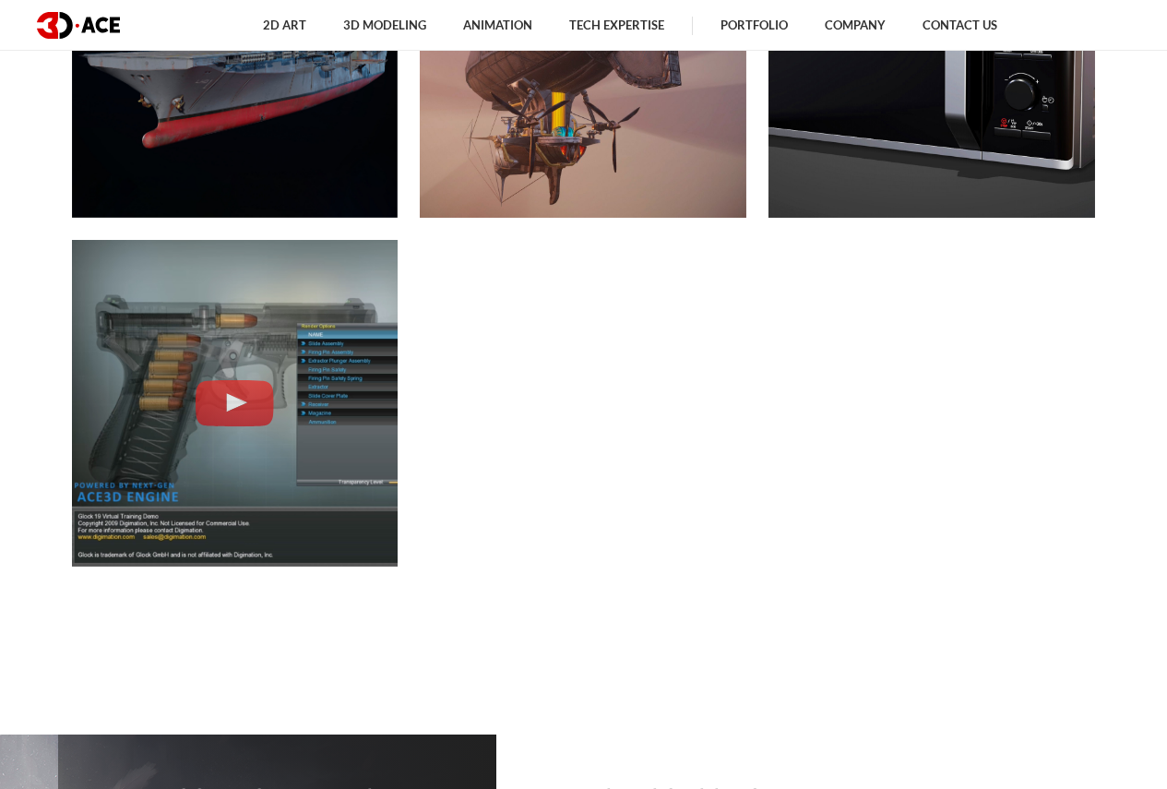
scroll to position [9691, 0]
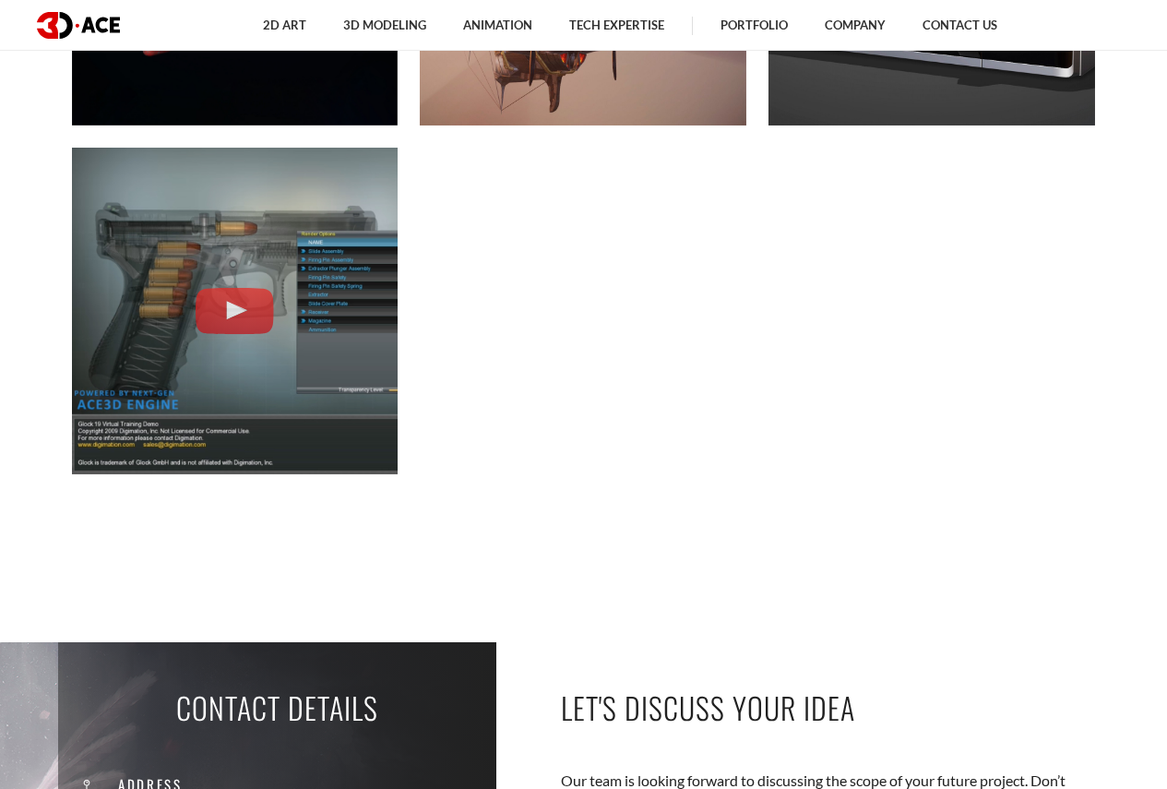
click at [95, 20] on img at bounding box center [78, 25] width 83 height 27
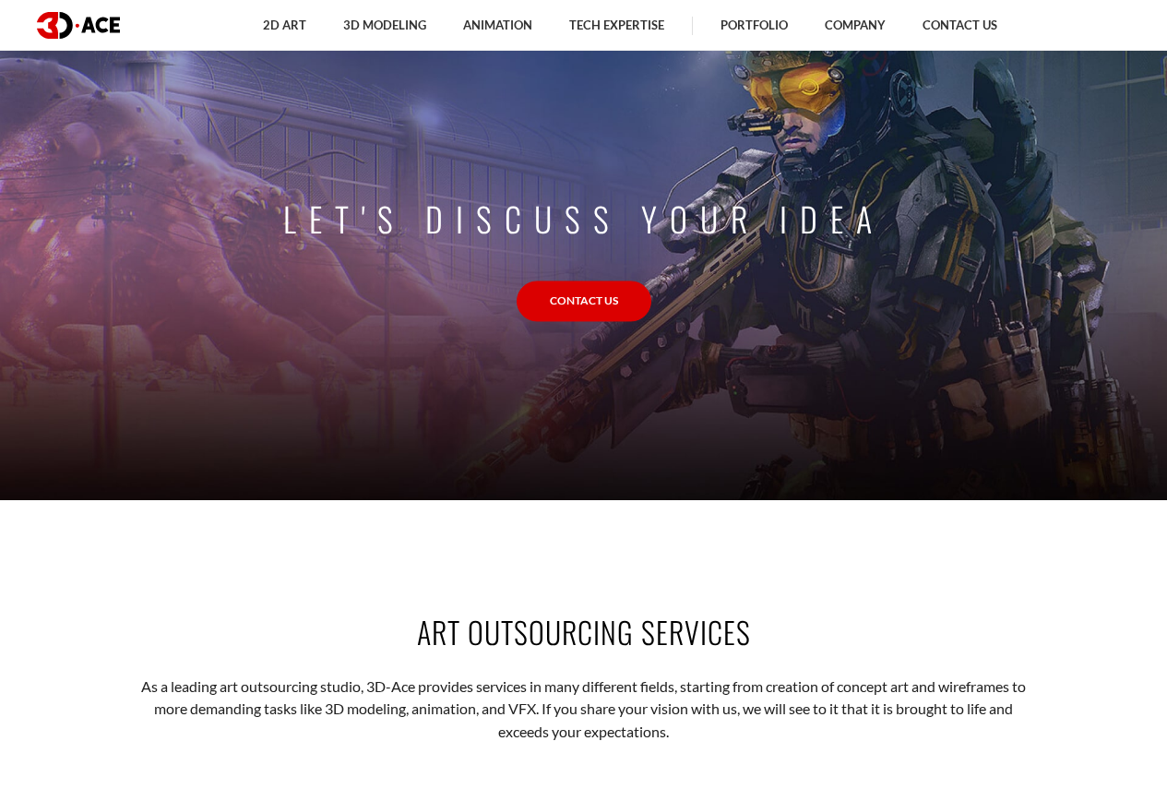
scroll to position [1754, 0]
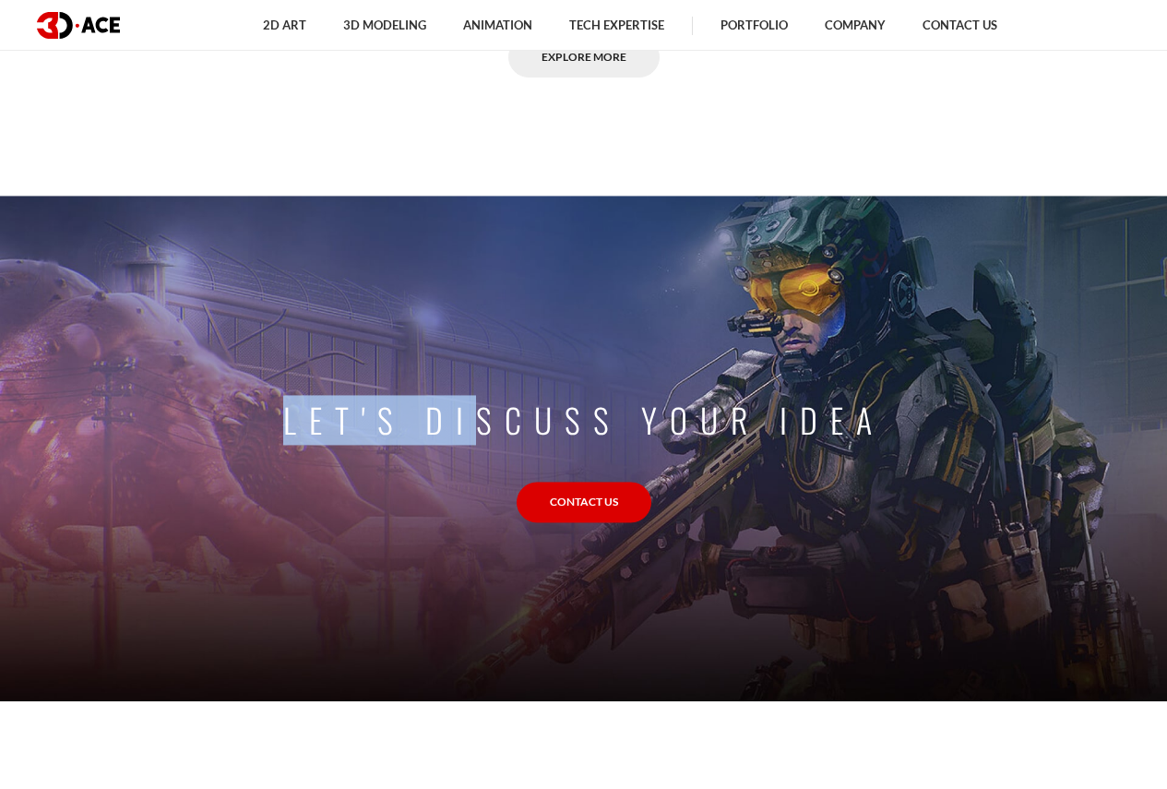
drag, startPoint x: 385, startPoint y: 422, endPoint x: 887, endPoint y: 422, distance: 502.1
click at [887, 422] on section "Let's discuss your idea Contact Us" at bounding box center [583, 444] width 1167 height 513
click at [847, 422] on p "Let's discuss your idea" at bounding box center [584, 420] width 602 height 50
click at [824, 422] on p "Let's discuss your idea" at bounding box center [584, 420] width 602 height 50
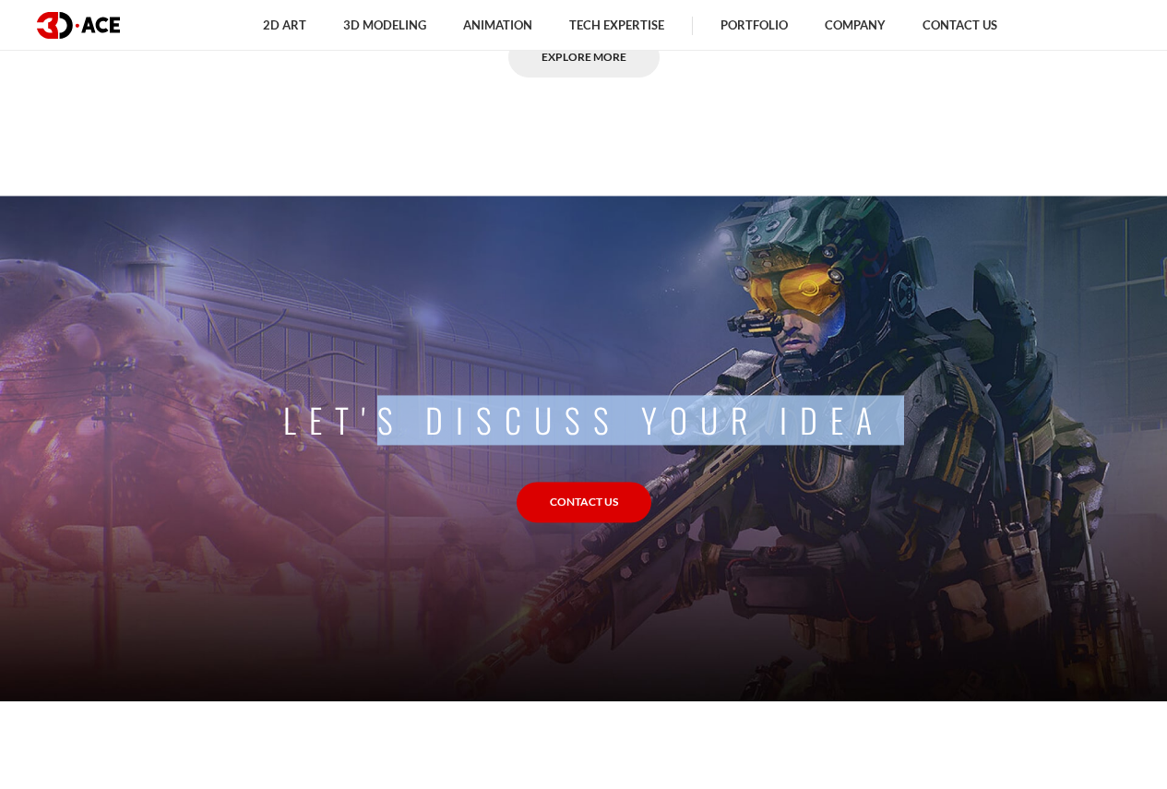
click at [824, 422] on p "Let's discuss your idea" at bounding box center [584, 420] width 602 height 50
click at [783, 519] on div "Let's discuss your idea Contact Us" at bounding box center [584, 459] width 602 height 128
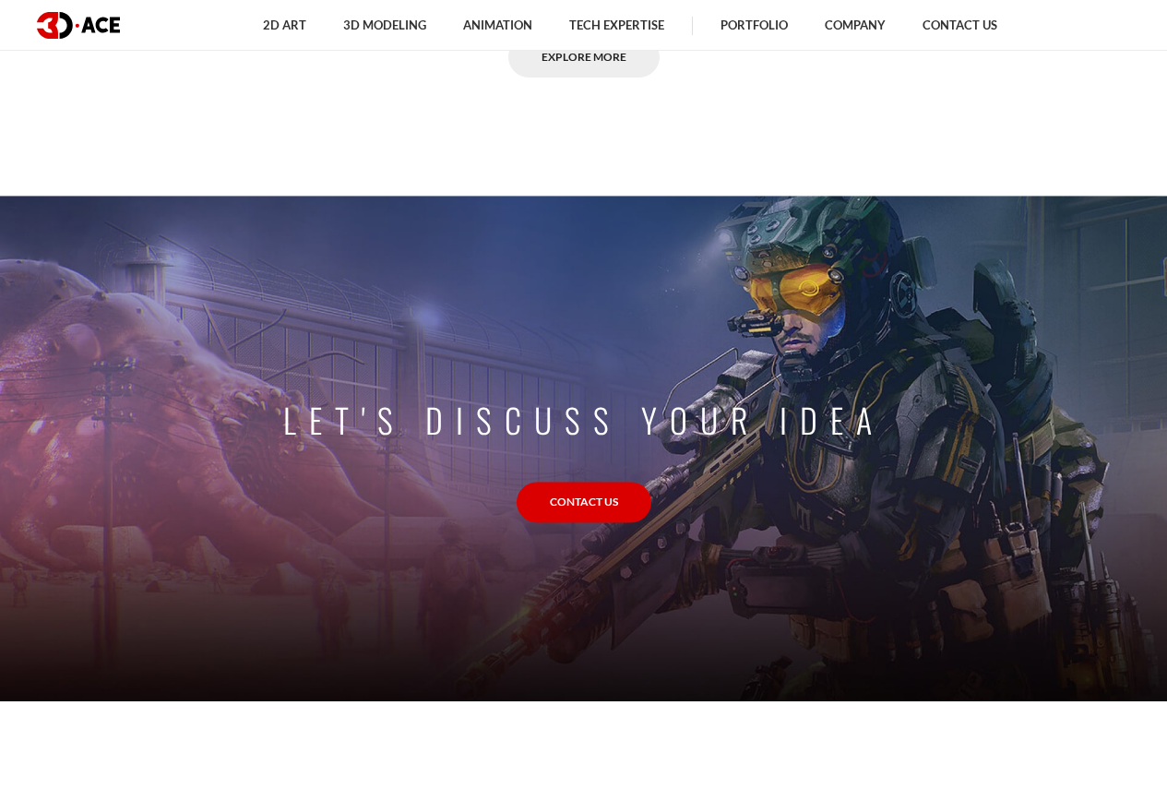
drag, startPoint x: 281, startPoint y: 419, endPoint x: 878, endPoint y: 410, distance: 597.2
click at [878, 410] on section "Let's discuss your idea Contact Us" at bounding box center [583, 444] width 1167 height 513
copy section "Let's discuss your idea"
click at [827, 374] on div at bounding box center [583, 453] width 1167 height 513
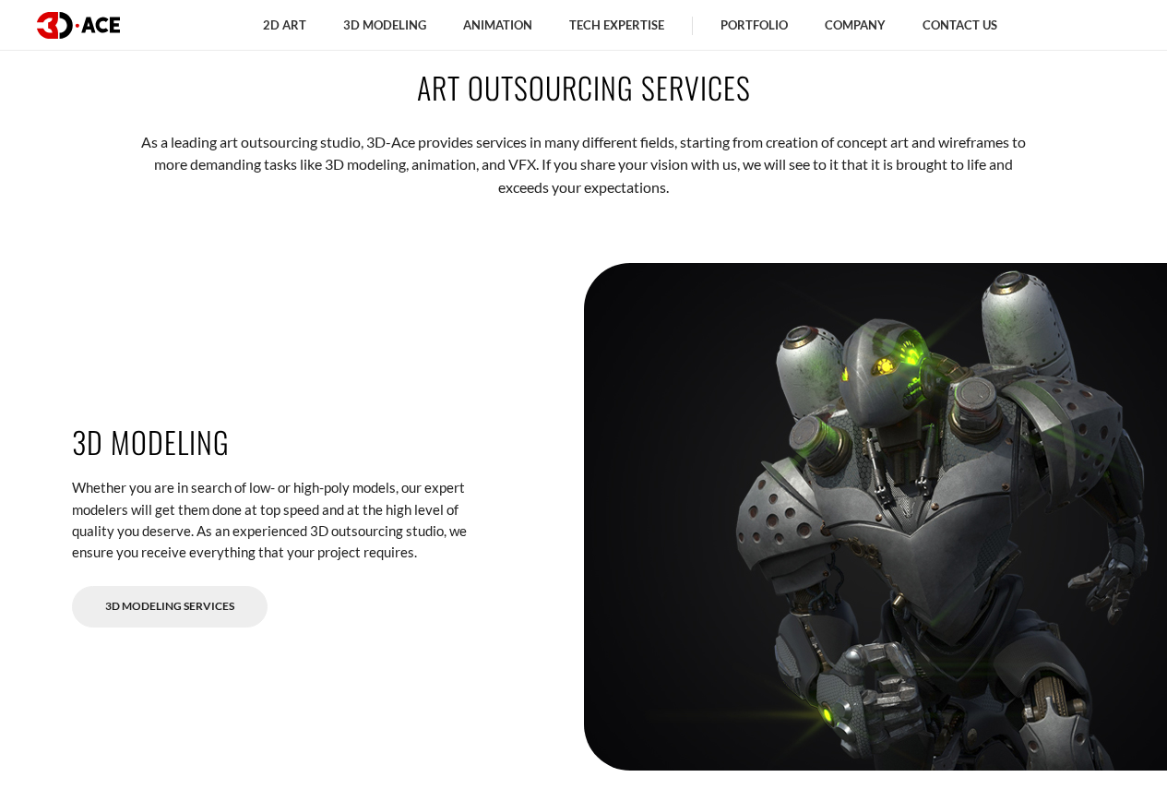
scroll to position [2676, 0]
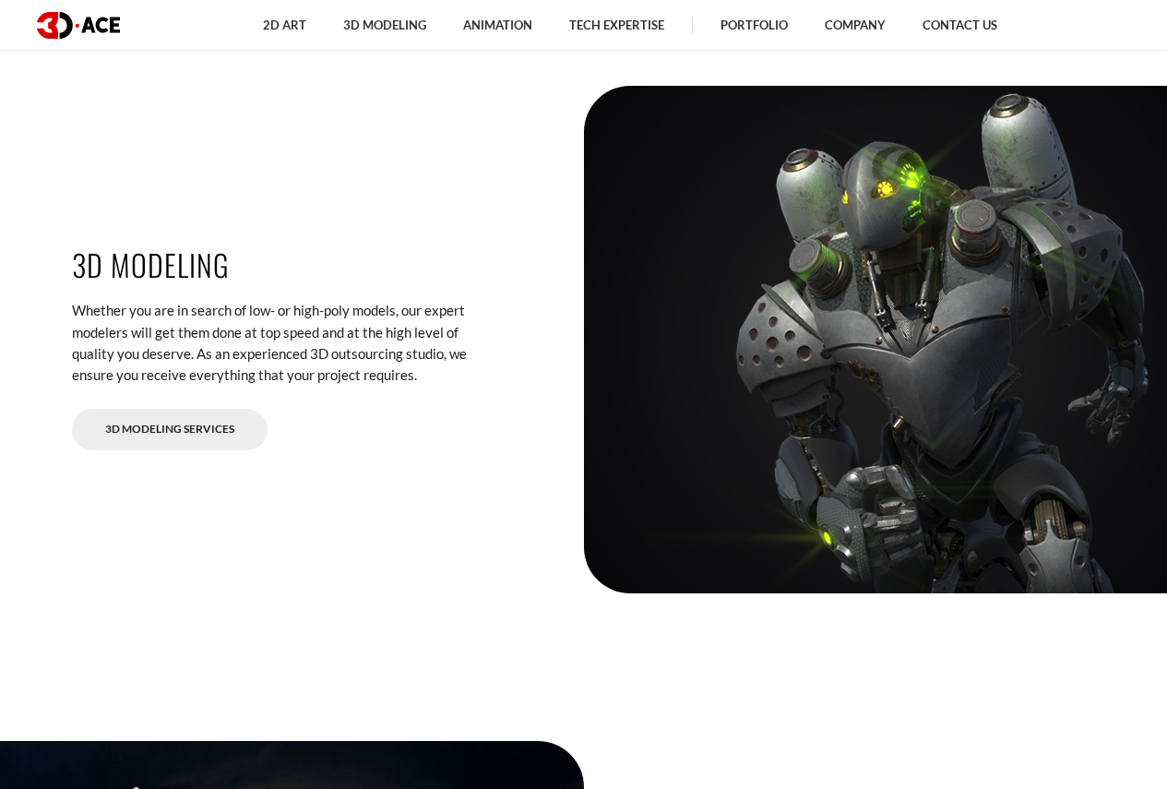
click at [176, 432] on link "3D Modeling Services" at bounding box center [170, 430] width 196 height 42
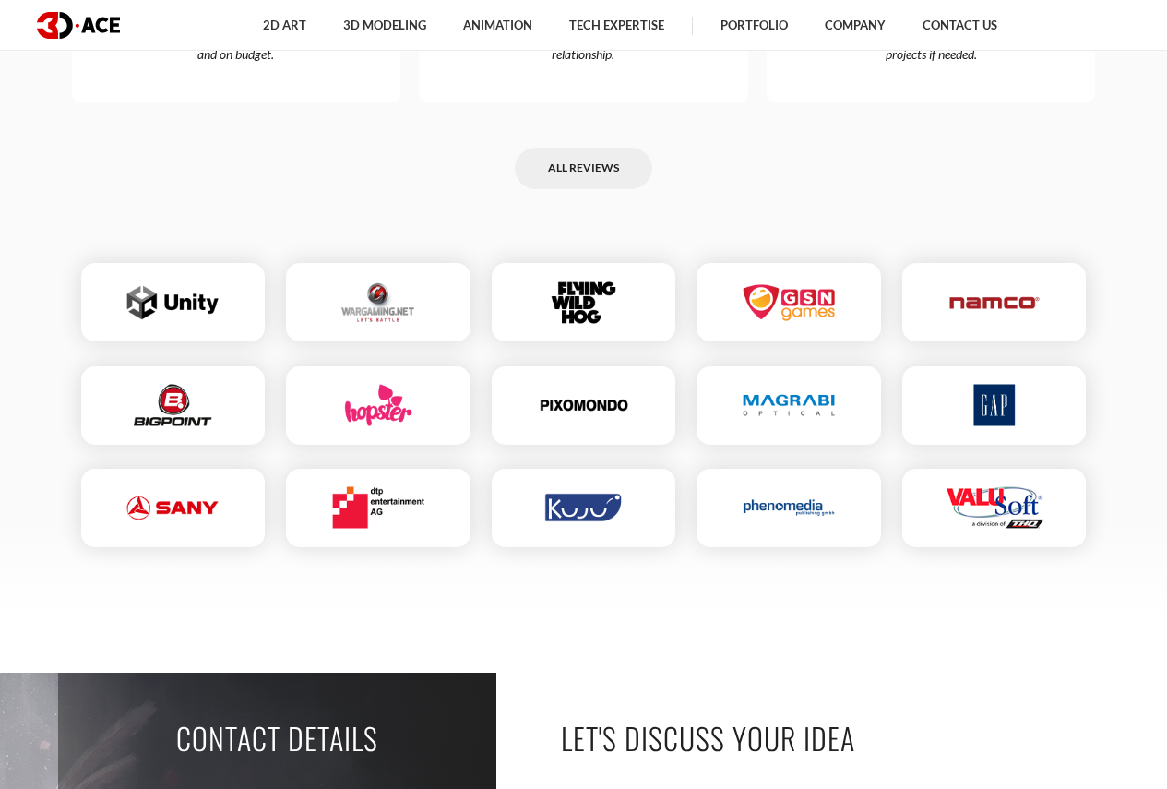
scroll to position [6177, 0]
